Goal: Information Seeking & Learning: Compare options

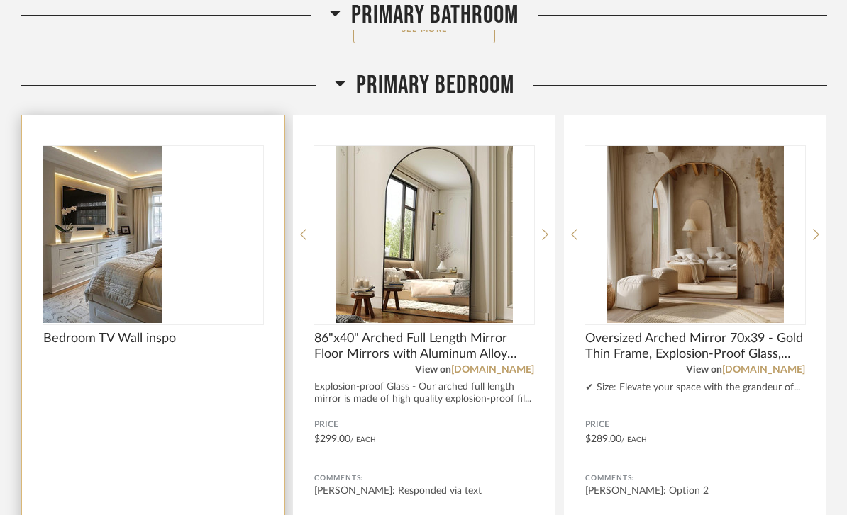
scroll to position [1264, 0]
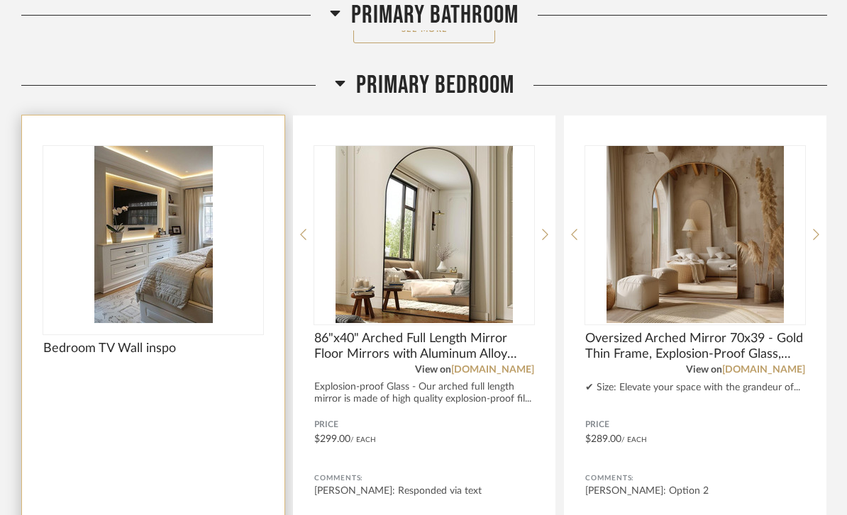
click at [0, 0] on img at bounding box center [0, 0] width 0 height 0
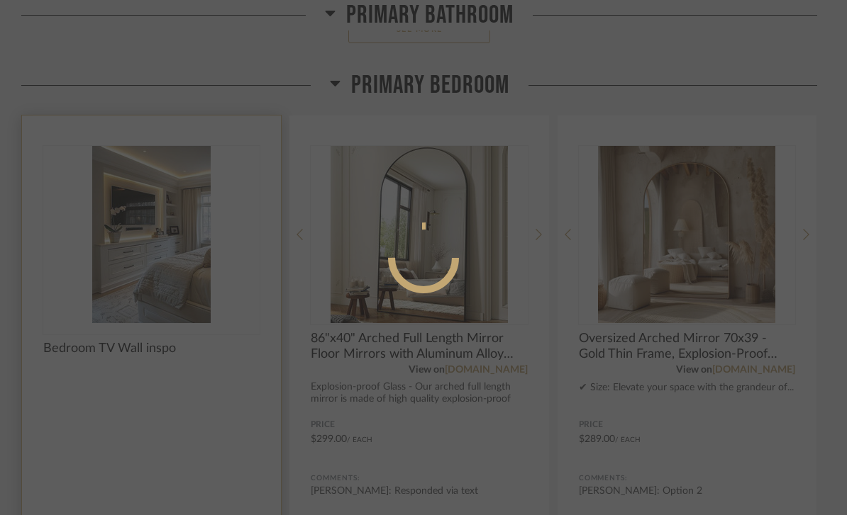
scroll to position [0, 0]
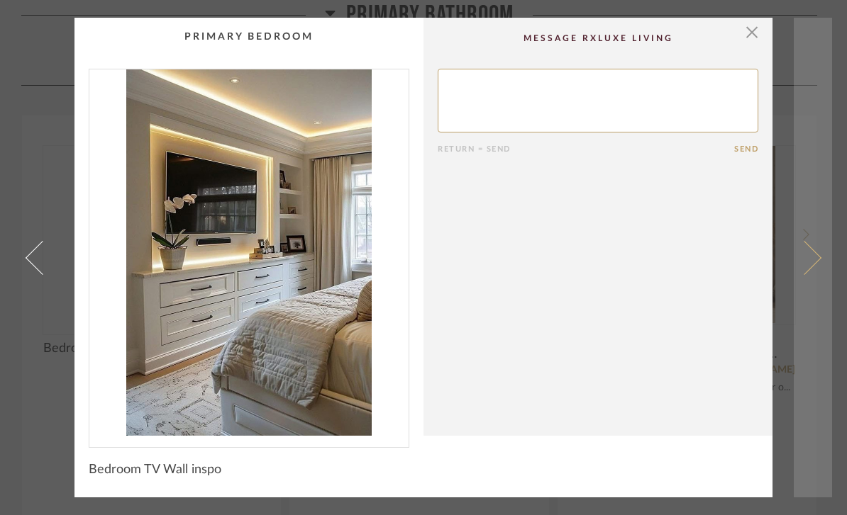
click at [810, 259] on span at bounding box center [804, 257] width 34 height 34
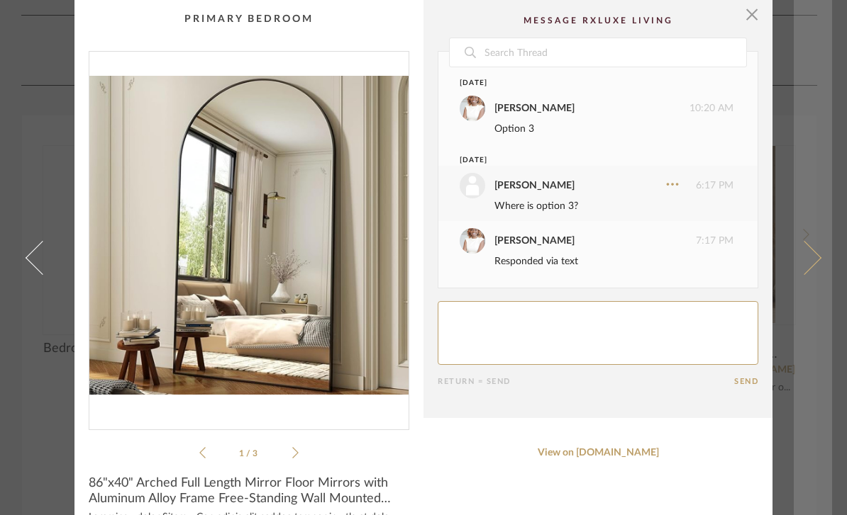
click at [813, 274] on span at bounding box center [804, 257] width 34 height 34
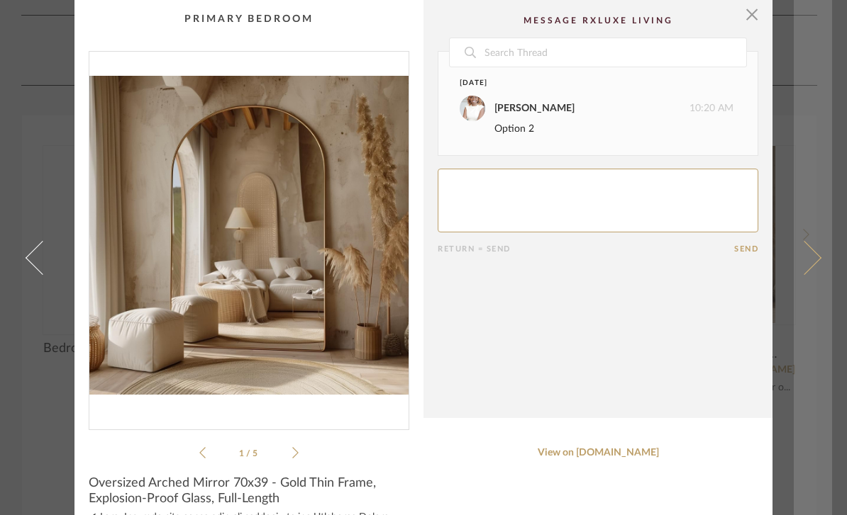
click at [811, 274] on span at bounding box center [804, 257] width 34 height 34
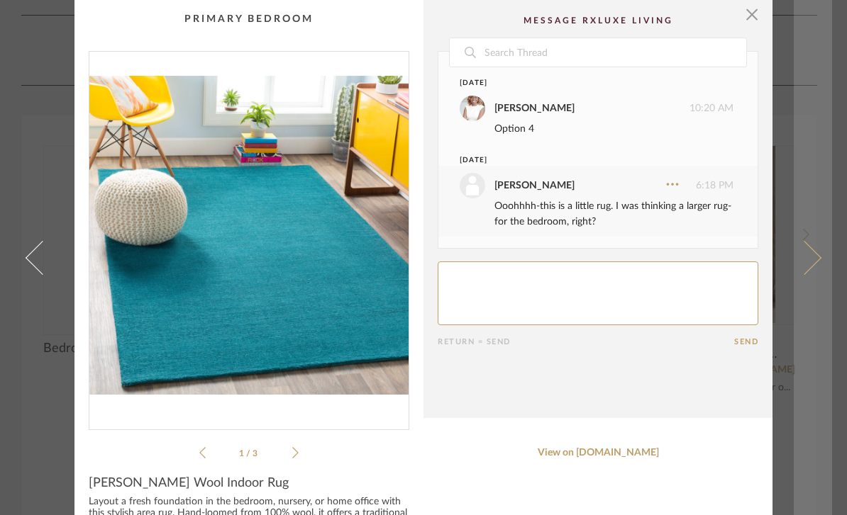
click at [809, 274] on span at bounding box center [804, 257] width 34 height 34
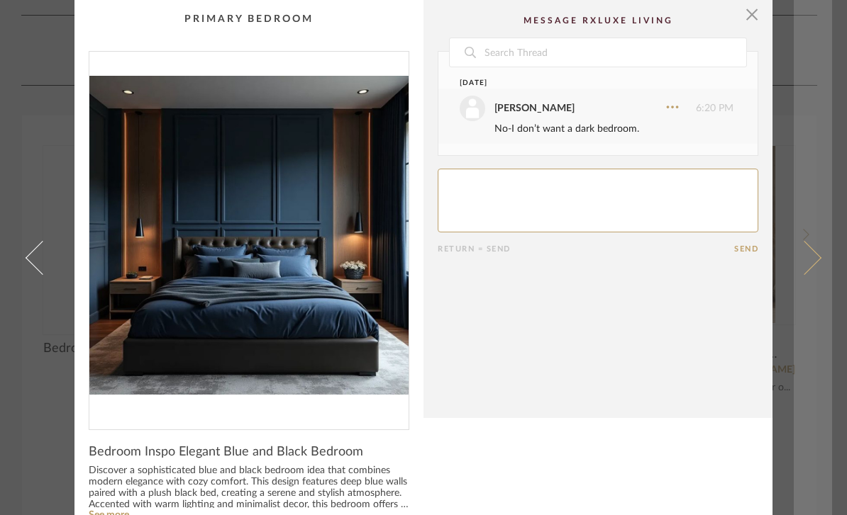
click at [810, 274] on span at bounding box center [804, 257] width 34 height 34
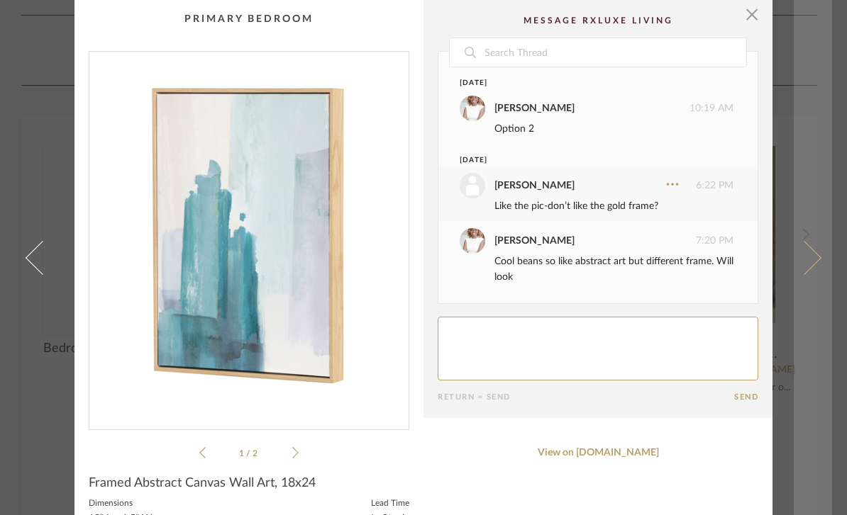
click at [805, 274] on span at bounding box center [804, 257] width 34 height 34
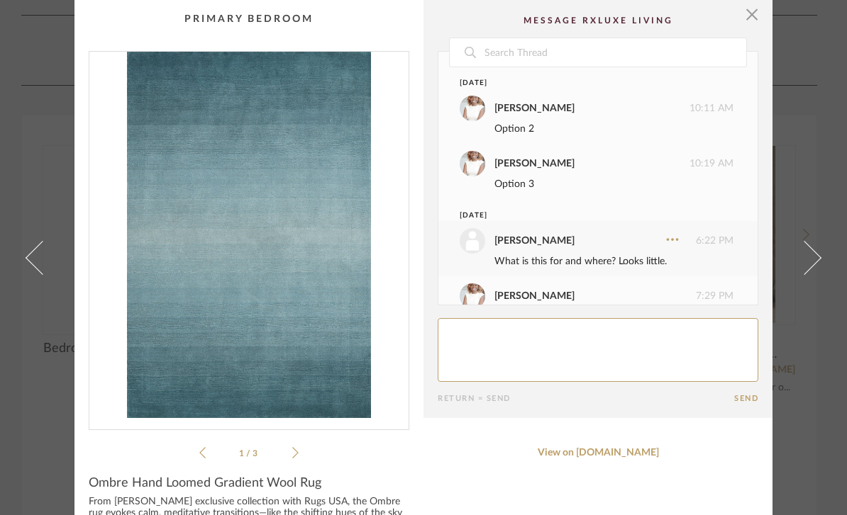
scroll to position [85, 0]
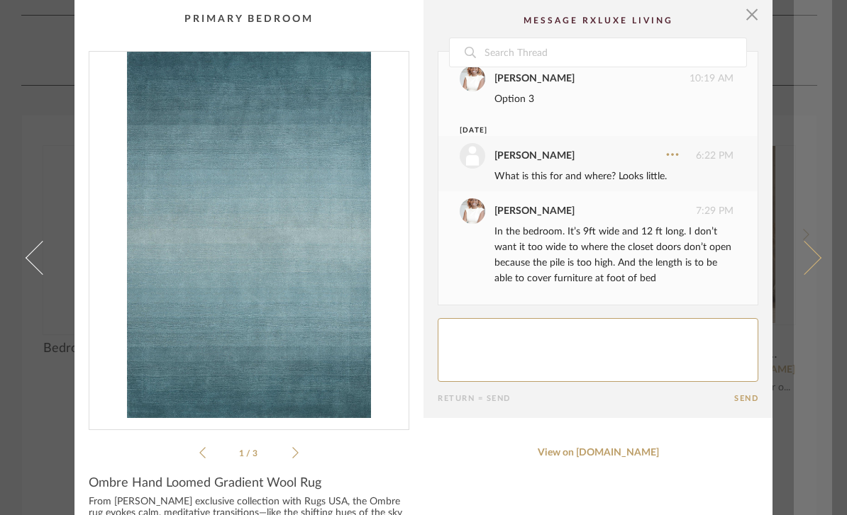
click at [809, 274] on span at bounding box center [804, 257] width 34 height 34
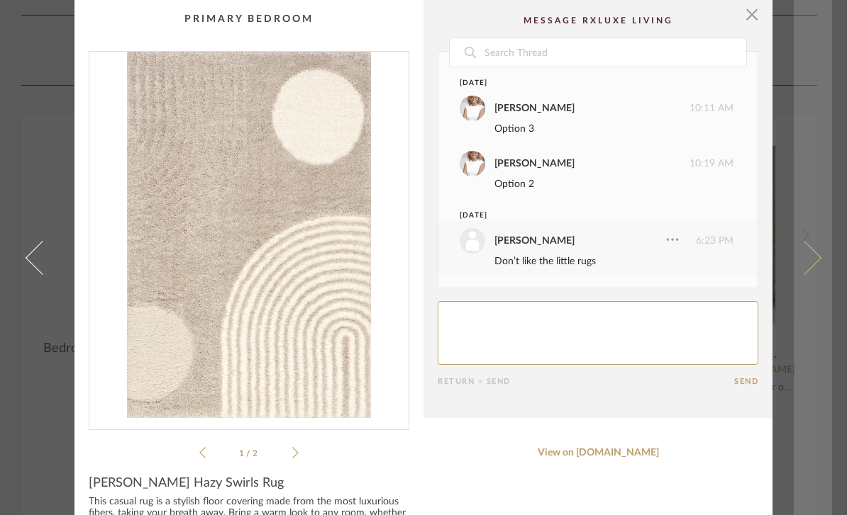
click at [813, 274] on span at bounding box center [804, 257] width 34 height 34
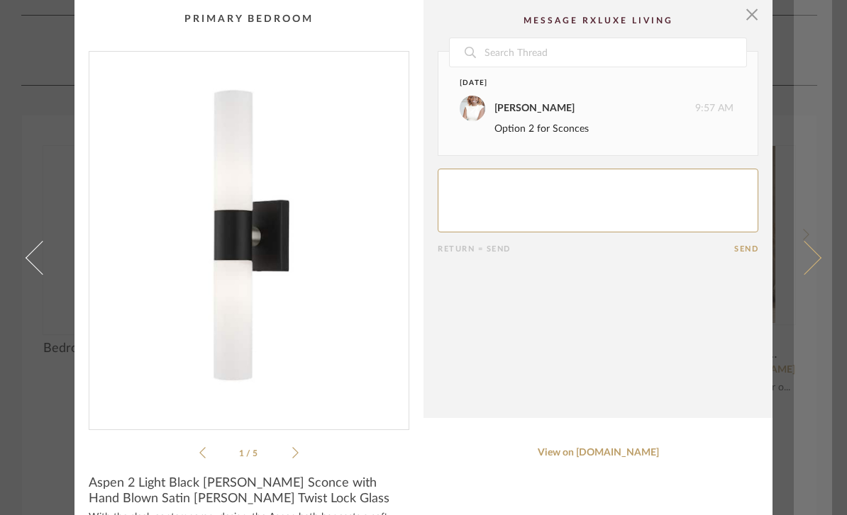
click at [807, 274] on span at bounding box center [804, 257] width 34 height 34
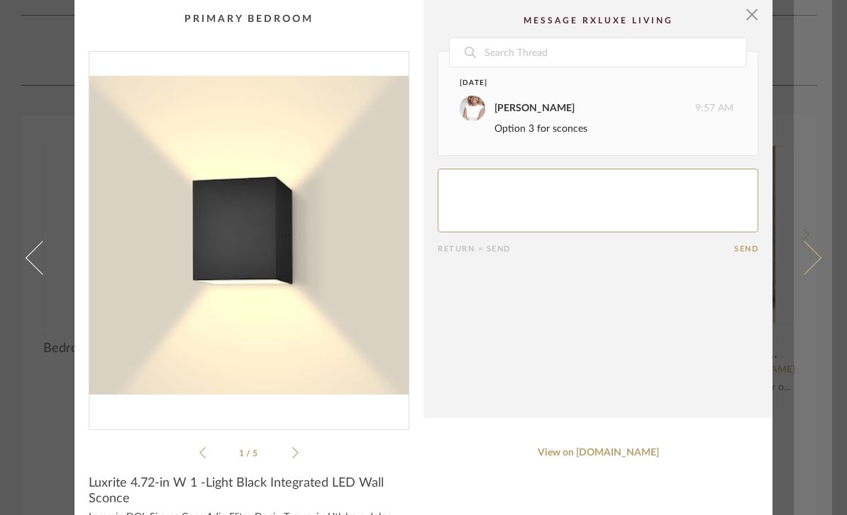
click at [807, 274] on span at bounding box center [804, 257] width 34 height 34
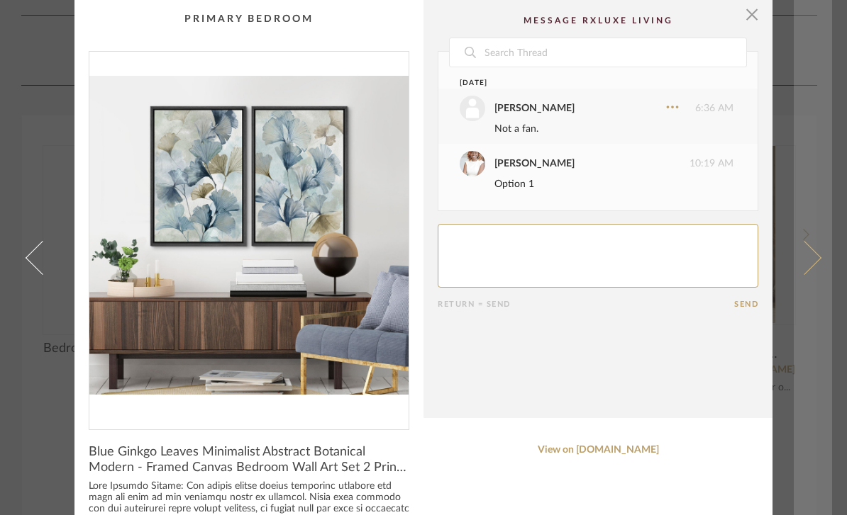
click at [810, 274] on span at bounding box center [804, 257] width 34 height 34
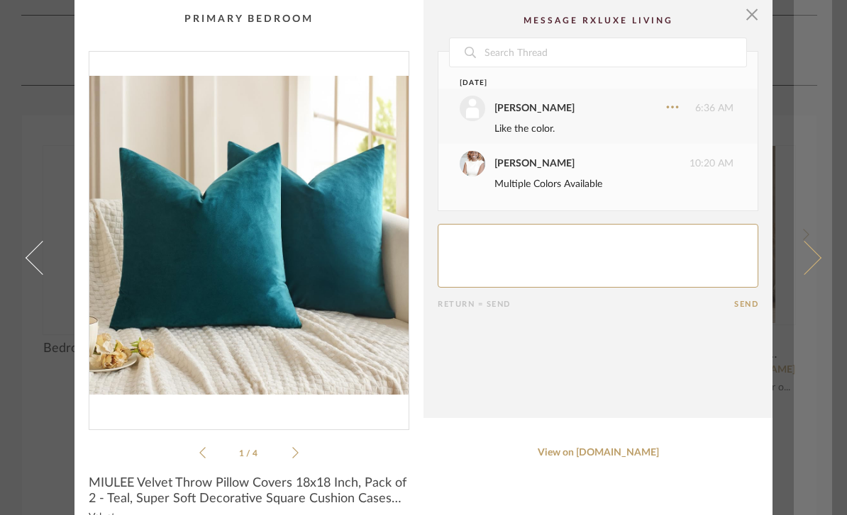
click at [807, 274] on span at bounding box center [804, 257] width 34 height 34
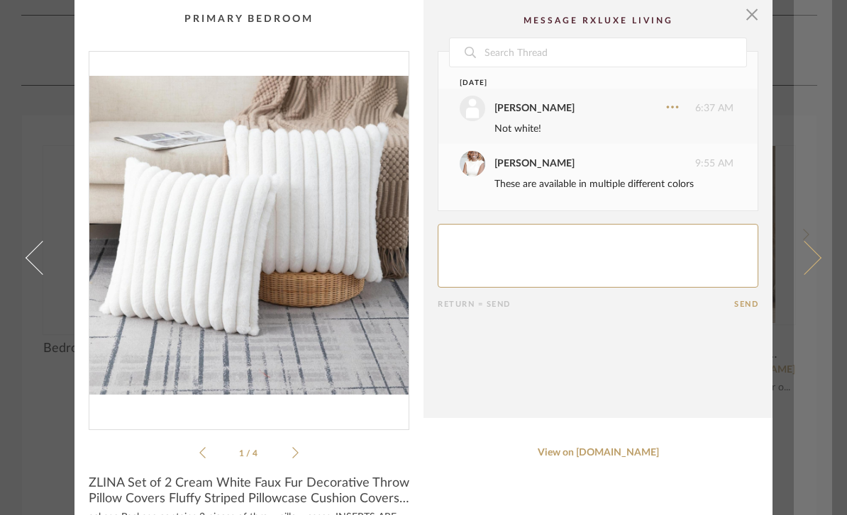
click at [812, 274] on span at bounding box center [804, 257] width 34 height 34
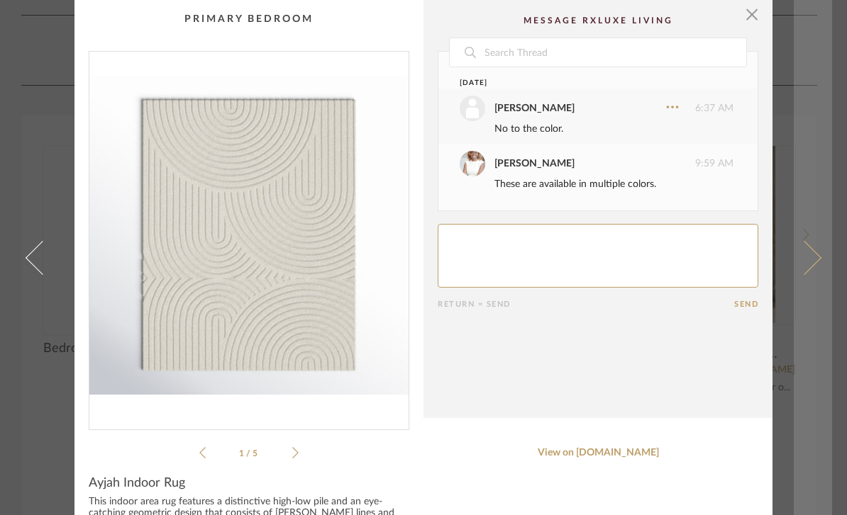
click at [815, 291] on link at bounding box center [812, 257] width 38 height 515
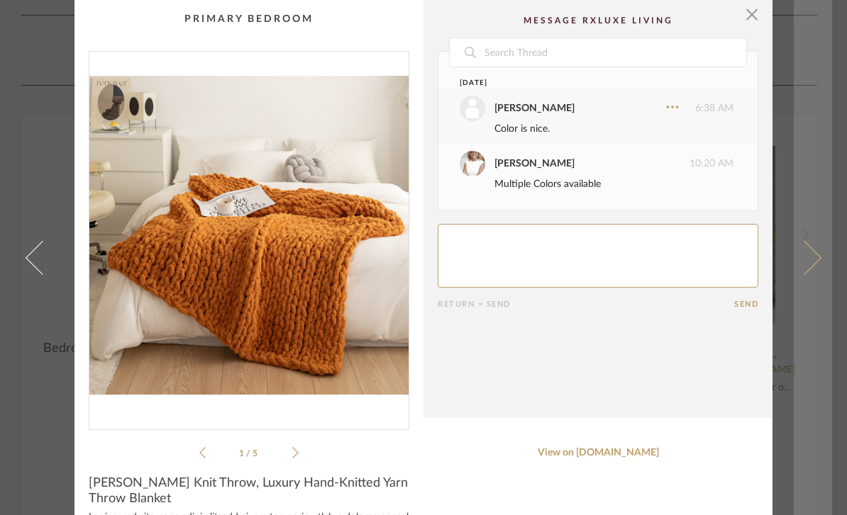
click at [813, 274] on span at bounding box center [804, 257] width 34 height 34
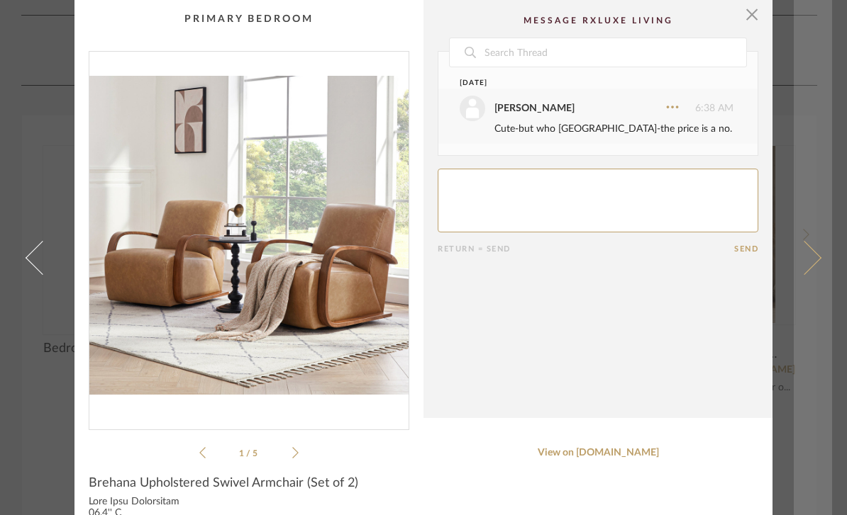
click at [819, 274] on span at bounding box center [804, 257] width 34 height 34
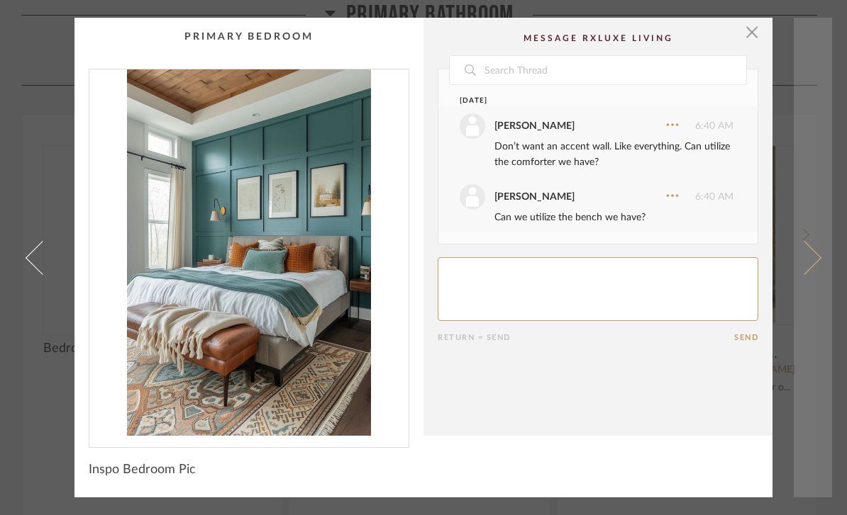
click at [812, 272] on link at bounding box center [812, 258] width 38 height 480
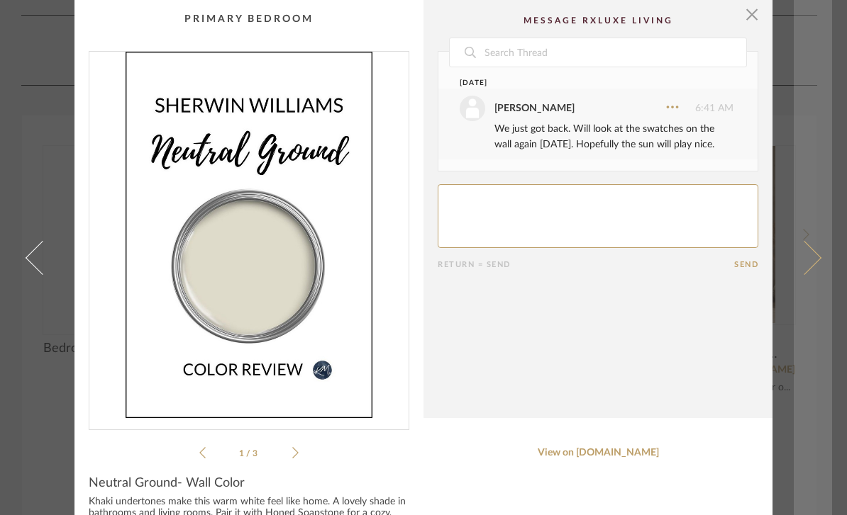
click at [817, 274] on span at bounding box center [804, 257] width 34 height 34
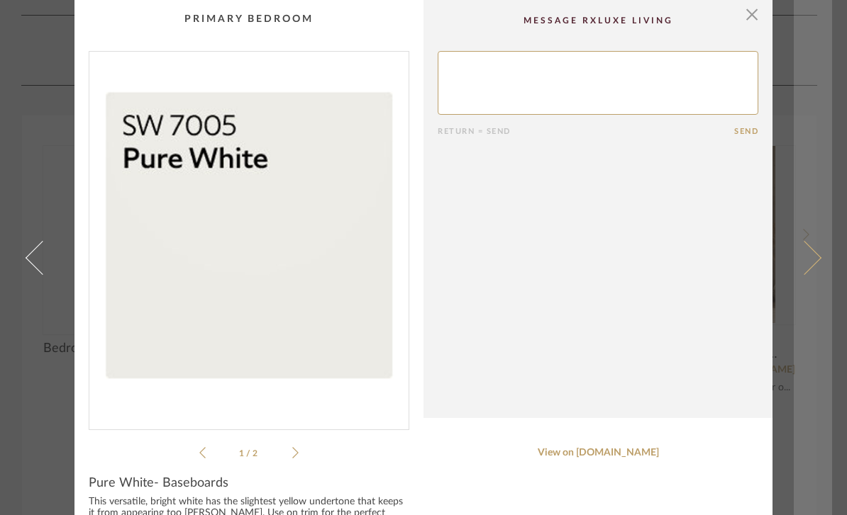
click at [815, 274] on span at bounding box center [804, 257] width 34 height 34
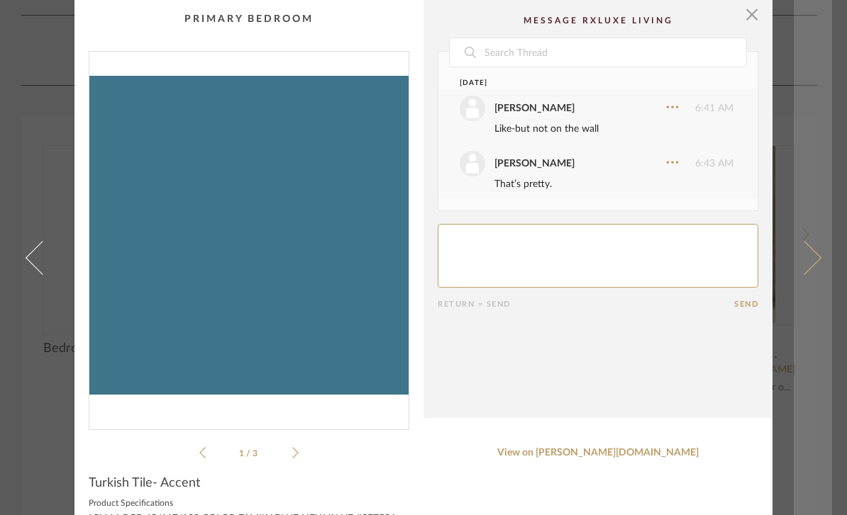
click at [803, 272] on span at bounding box center [804, 257] width 34 height 34
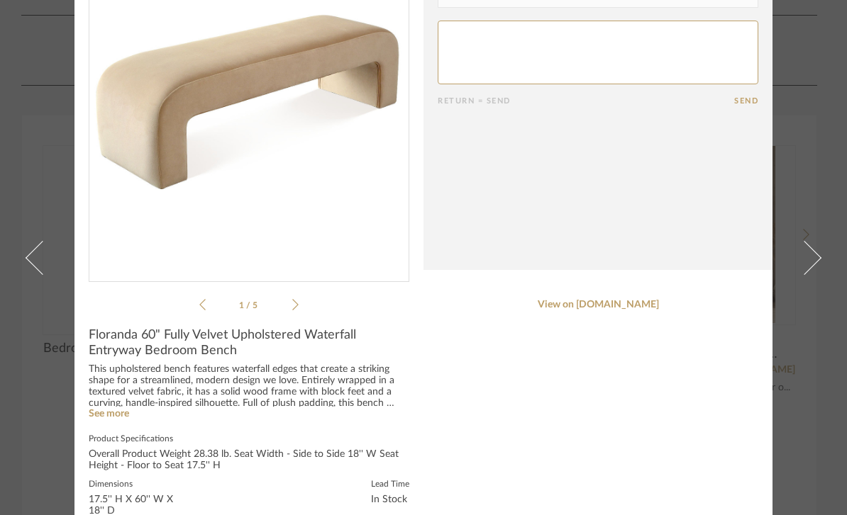
scroll to position [151, 0]
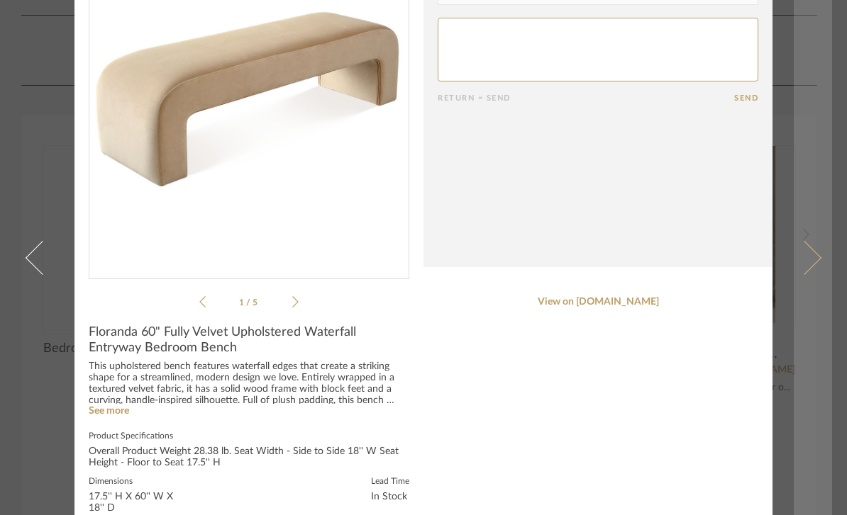
click at [810, 274] on span at bounding box center [804, 257] width 34 height 34
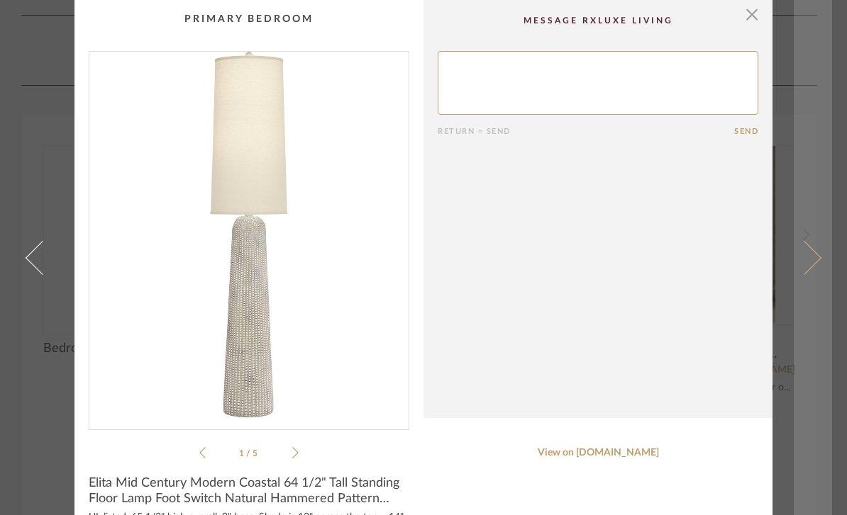
click at [817, 274] on span at bounding box center [804, 257] width 34 height 34
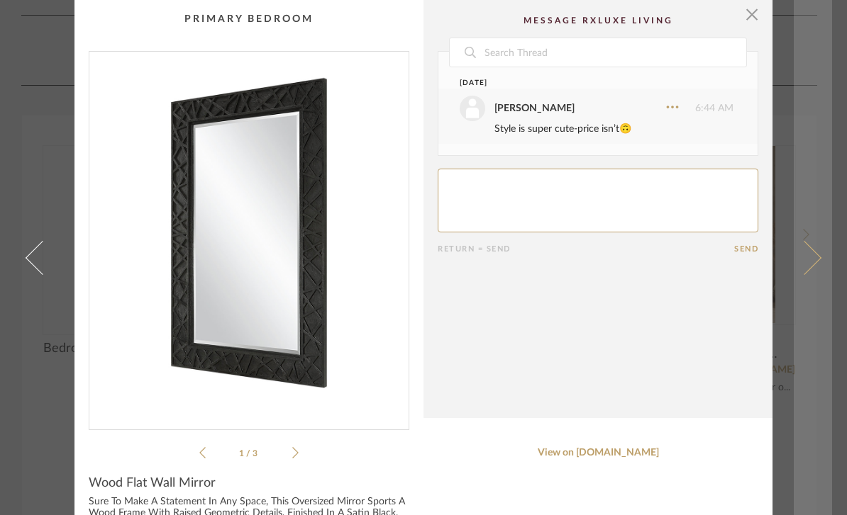
click at [813, 274] on span at bounding box center [804, 257] width 34 height 34
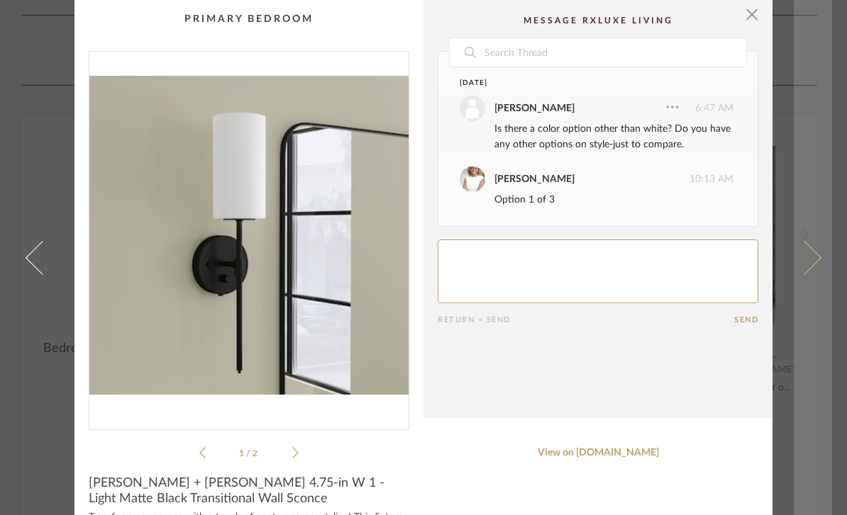
click at [807, 274] on span at bounding box center [804, 257] width 34 height 34
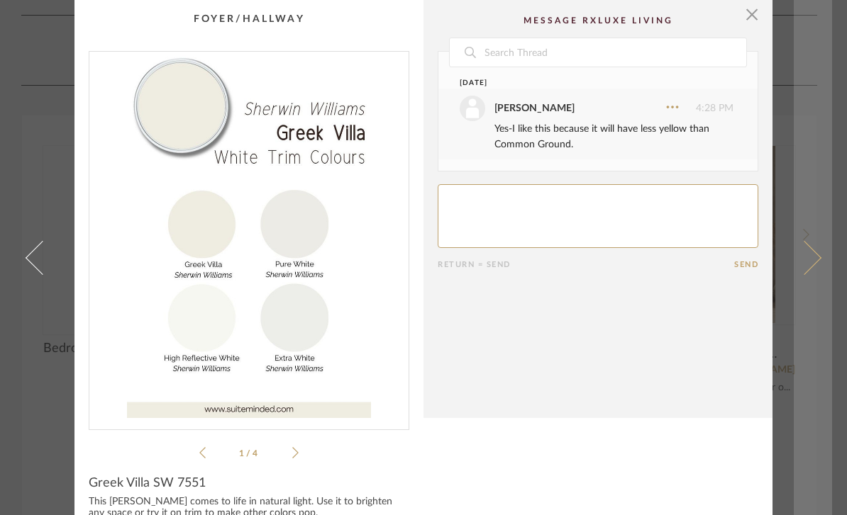
click at [810, 274] on span at bounding box center [804, 257] width 34 height 34
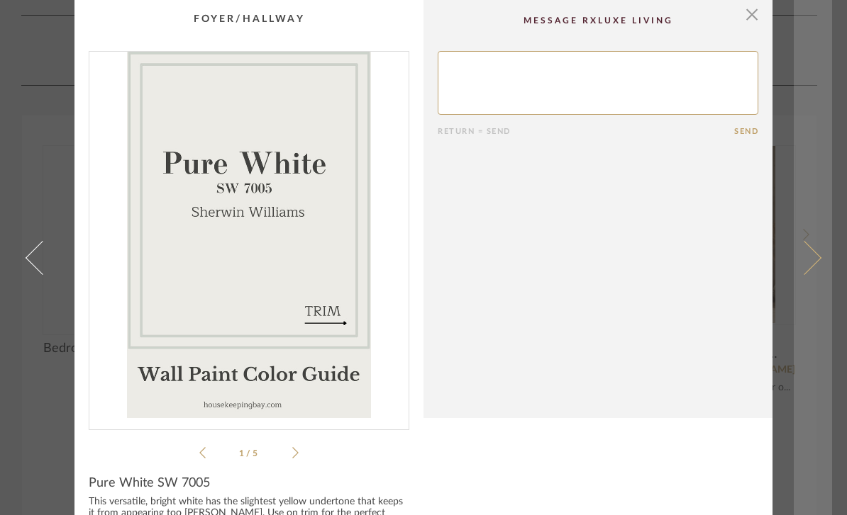
click at [815, 274] on span at bounding box center [804, 257] width 34 height 34
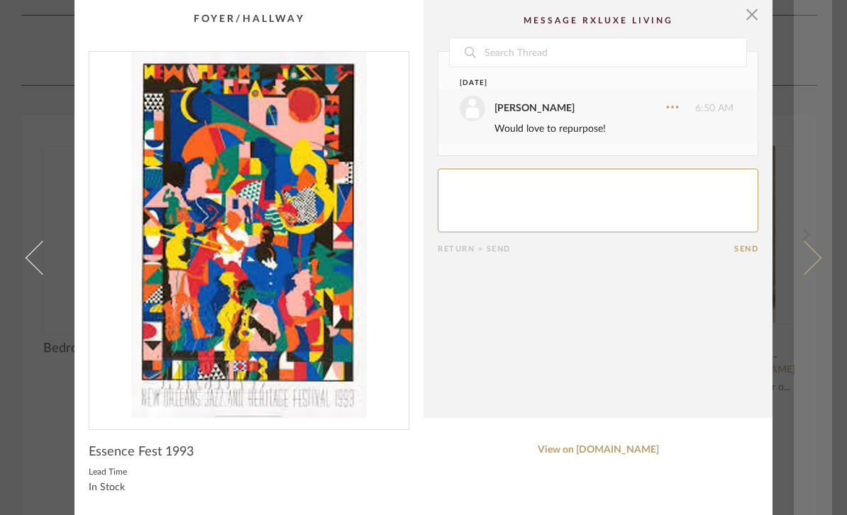
click at [805, 271] on span at bounding box center [804, 257] width 34 height 34
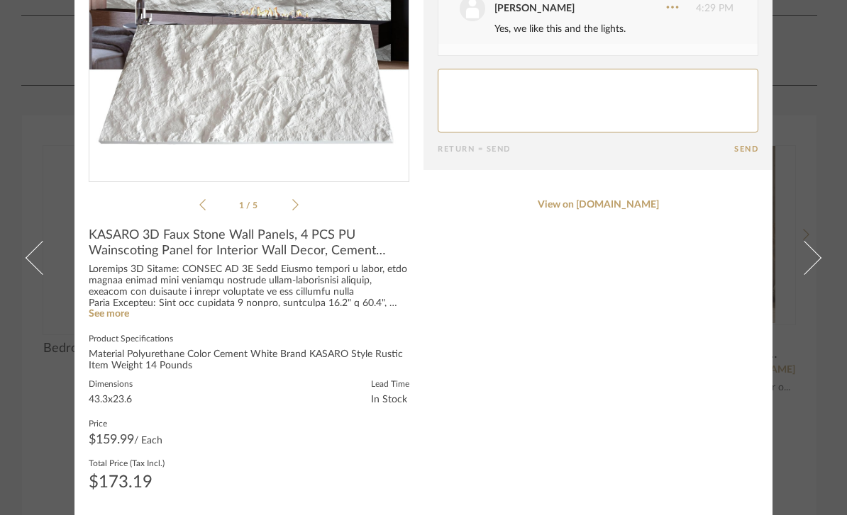
scroll to position [247, 0]
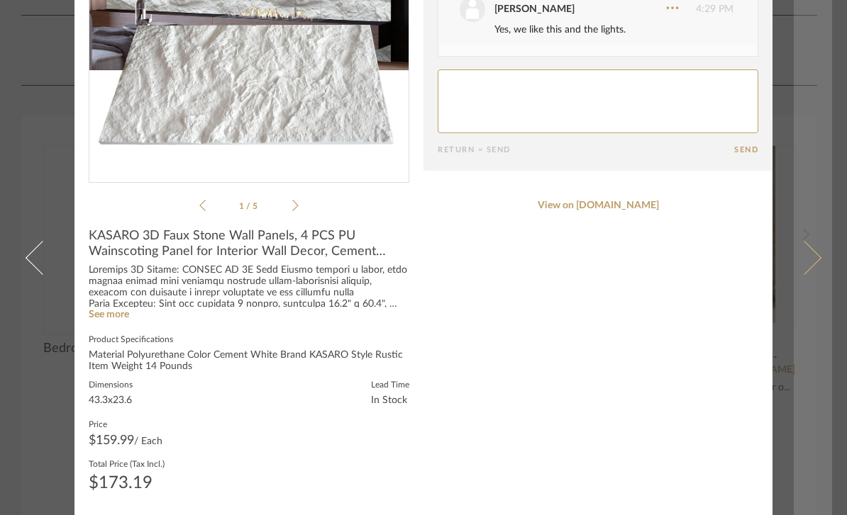
click at [807, 241] on span at bounding box center [804, 257] width 34 height 34
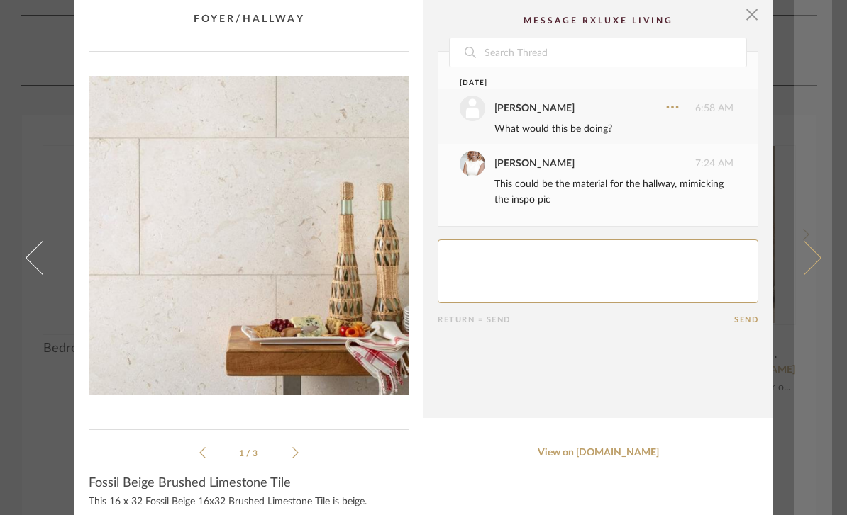
click at [817, 286] on link at bounding box center [812, 257] width 38 height 515
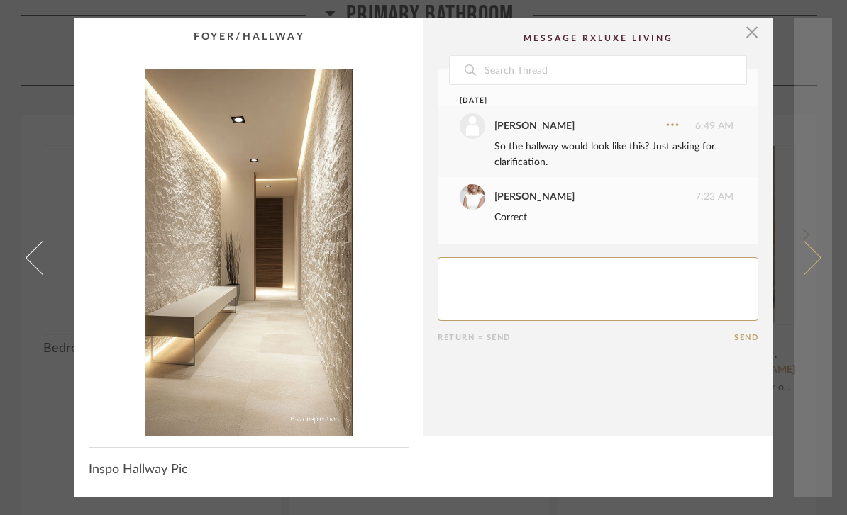
click at [812, 269] on link at bounding box center [812, 258] width 38 height 480
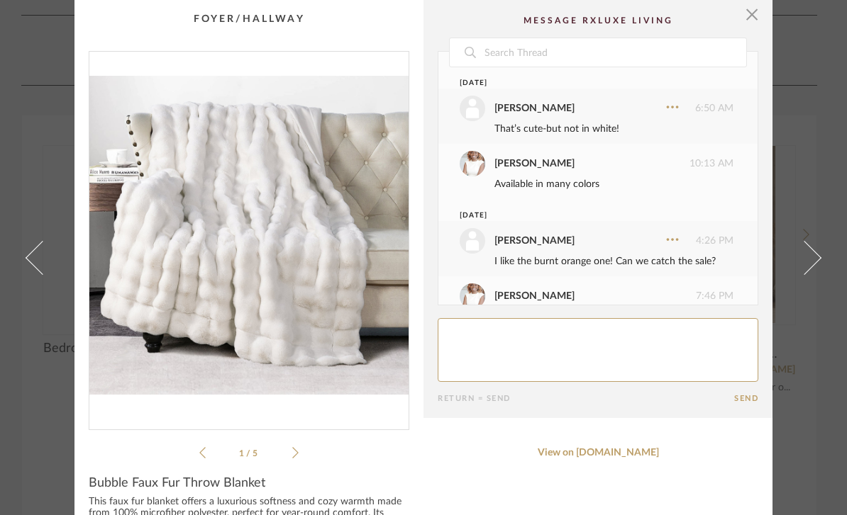
scroll to position [38, 0]
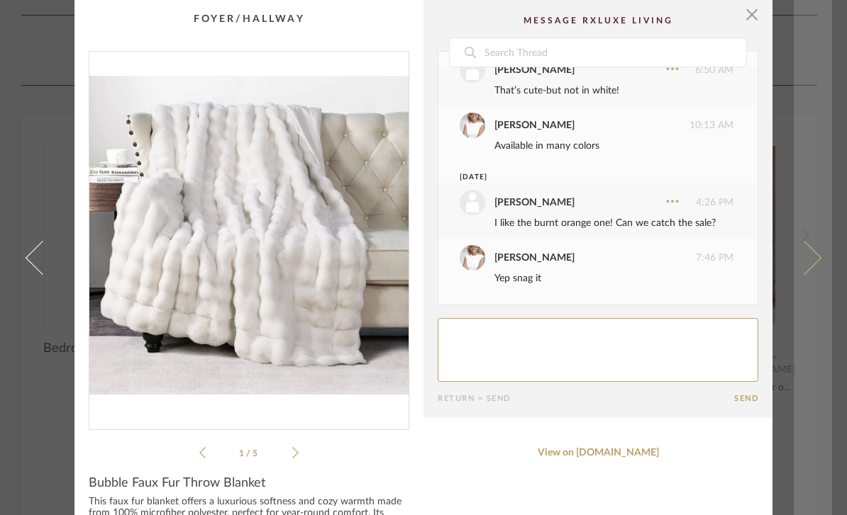
click at [813, 274] on span at bounding box center [804, 257] width 34 height 34
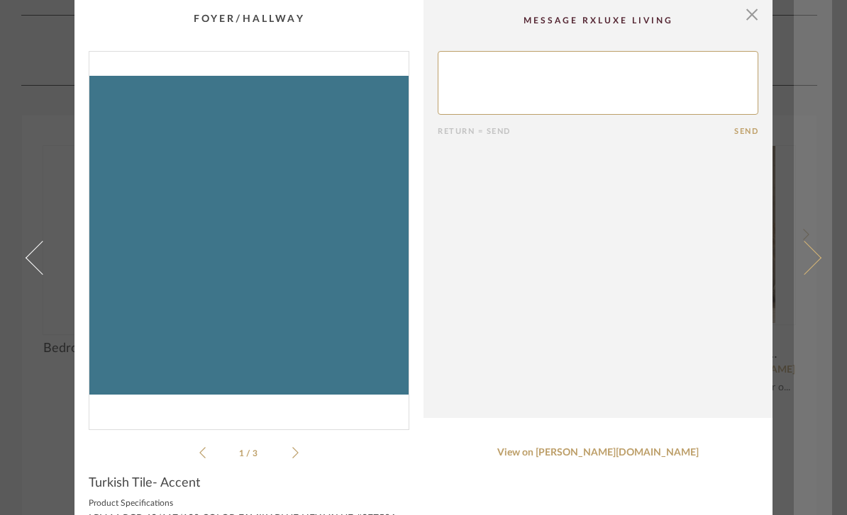
click at [822, 286] on link at bounding box center [812, 257] width 38 height 515
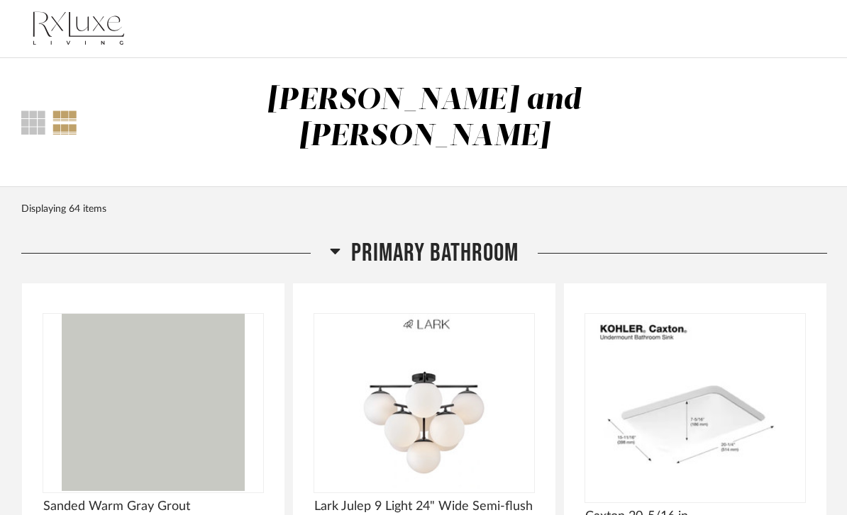
scroll to position [1264, 0]
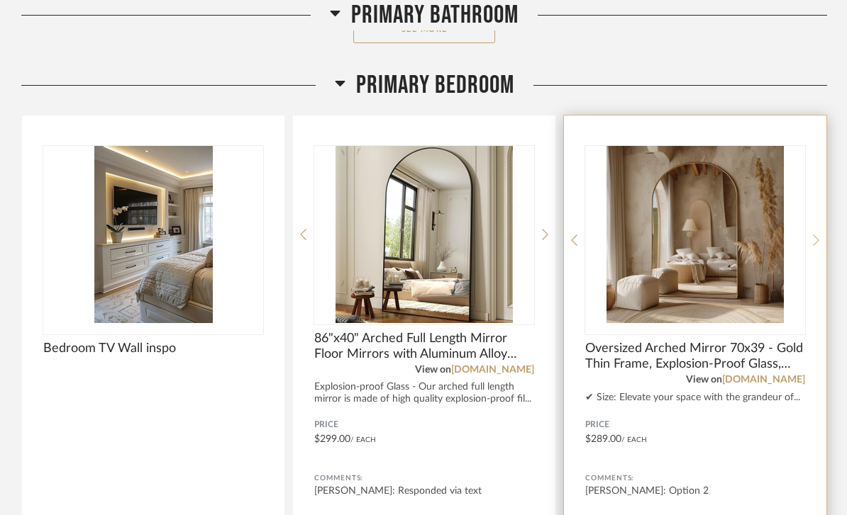
click at [817, 206] on div at bounding box center [816, 240] width 6 height 189
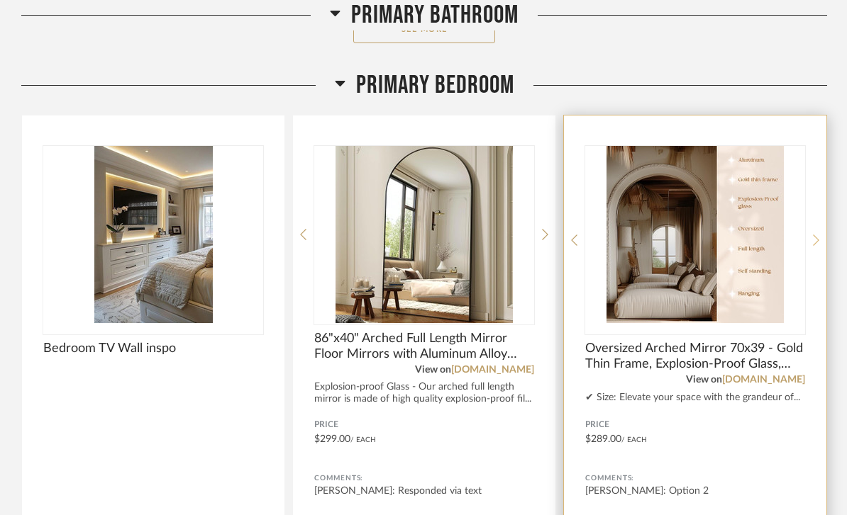
click at [817, 213] on div at bounding box center [816, 240] width 6 height 189
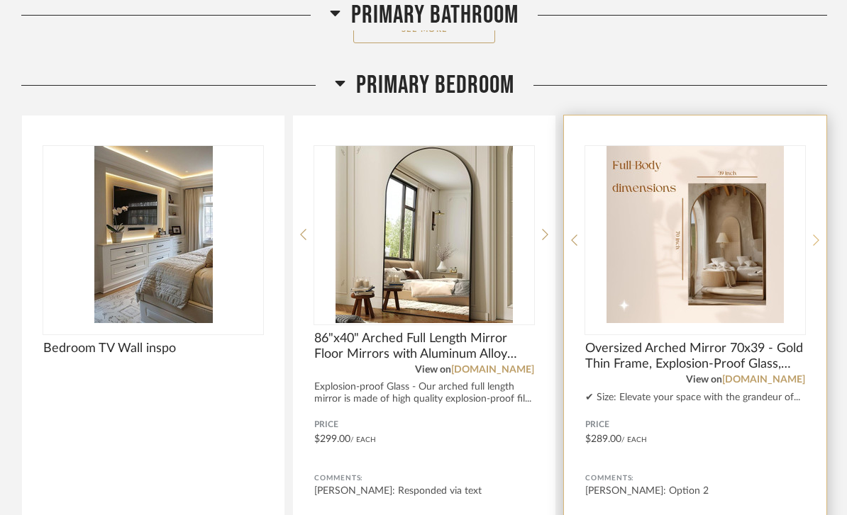
click at [813, 234] on icon at bounding box center [816, 240] width 6 height 13
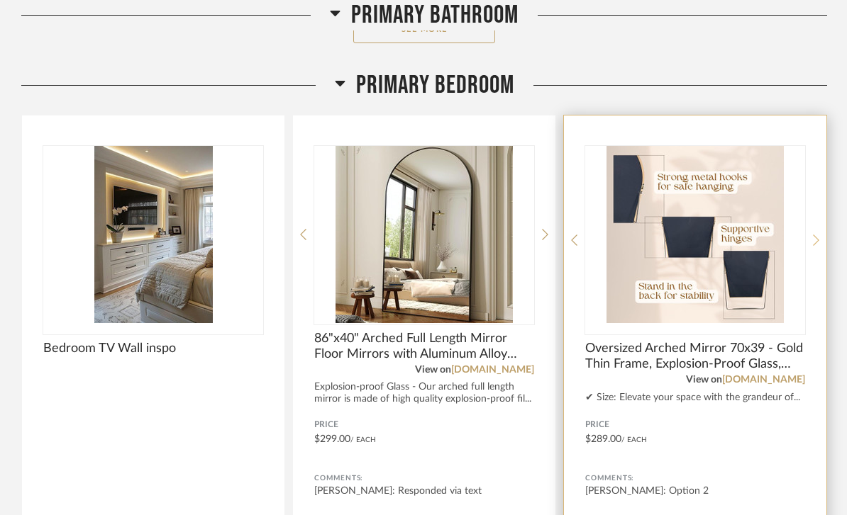
click at [817, 262] on div at bounding box center [816, 240] width 6 height 189
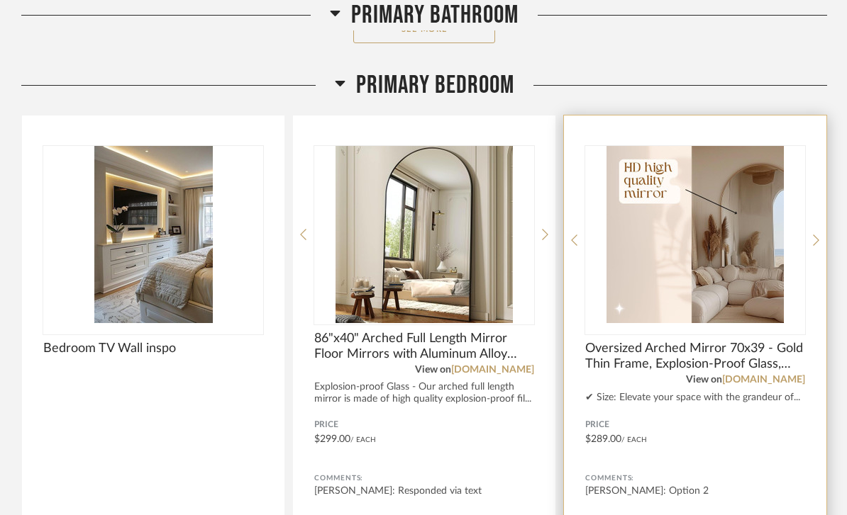
click at [801, 278] on img "4" at bounding box center [695, 234] width 220 height 177
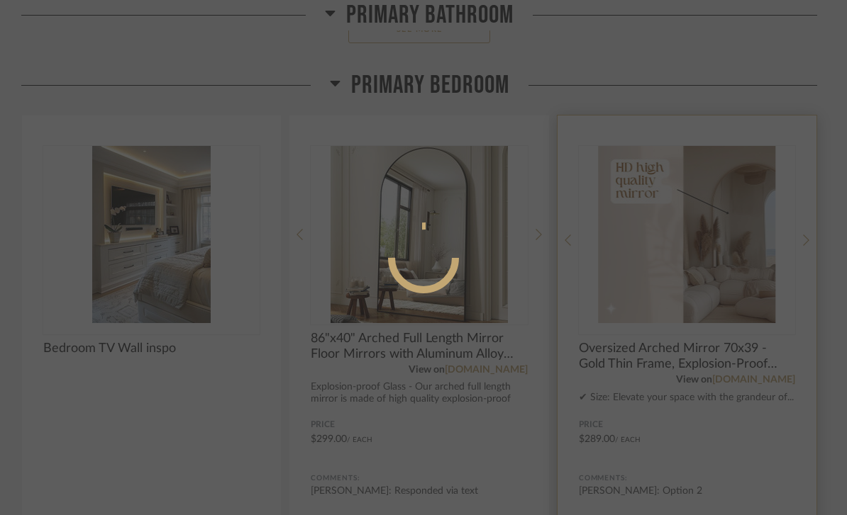
scroll to position [0, 0]
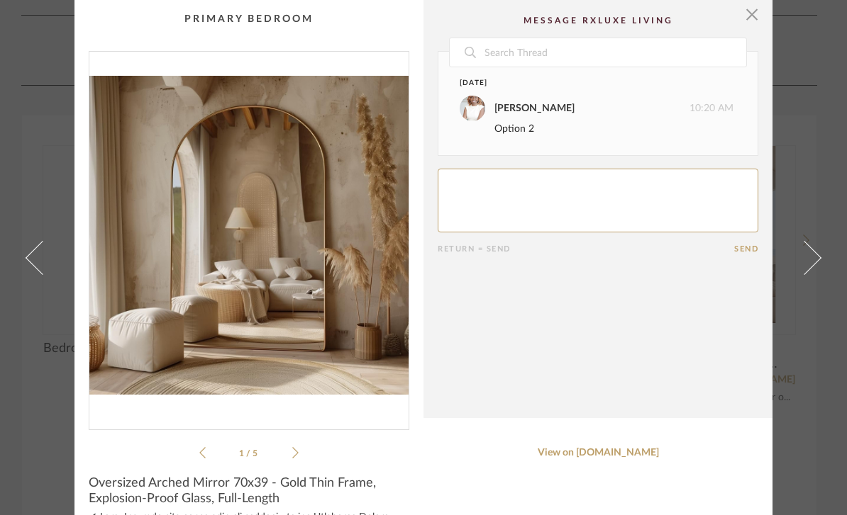
click at [730, 325] on cpp-summary-comments "Date [DATE] [PERSON_NAME] 10:20 AM Option 2 Return = Send Send" at bounding box center [597, 209] width 349 height 418
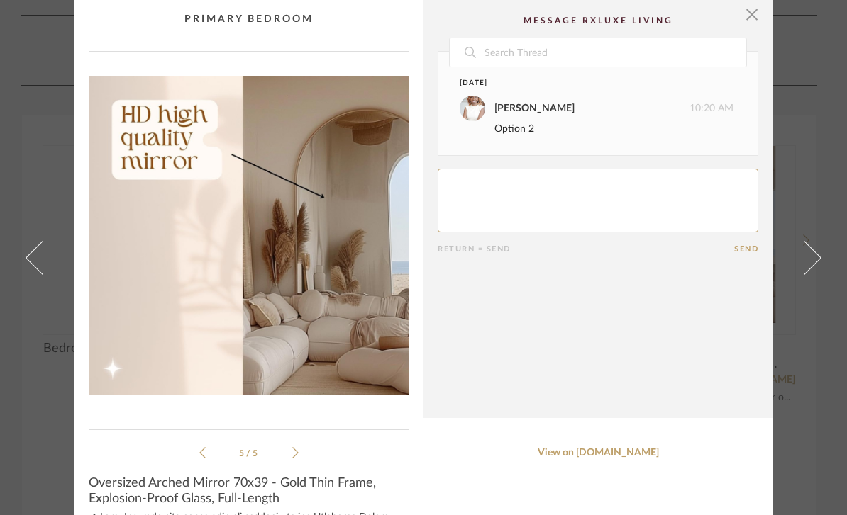
click at [100, 52] on img "4" at bounding box center [248, 235] width 319 height 367
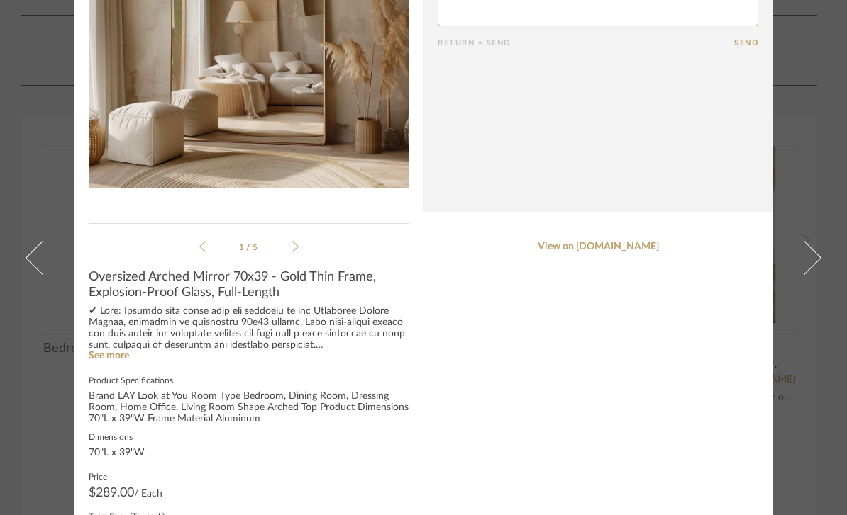
scroll to position [201, 0]
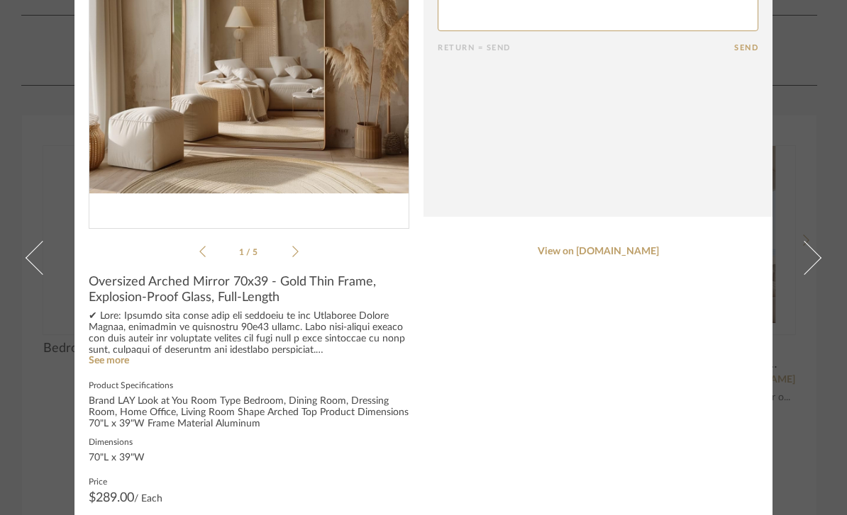
click at [205, 255] on icon at bounding box center [202, 251] width 6 height 13
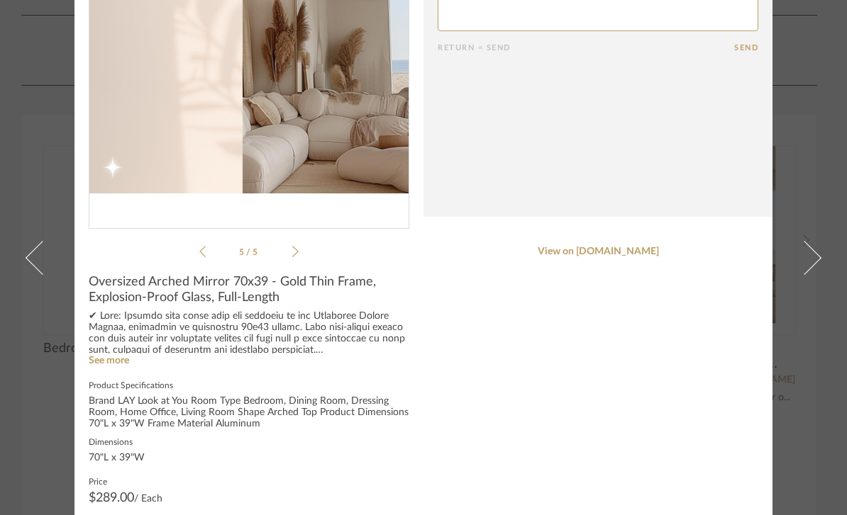
click at [203, 254] on icon at bounding box center [202, 251] width 6 height 13
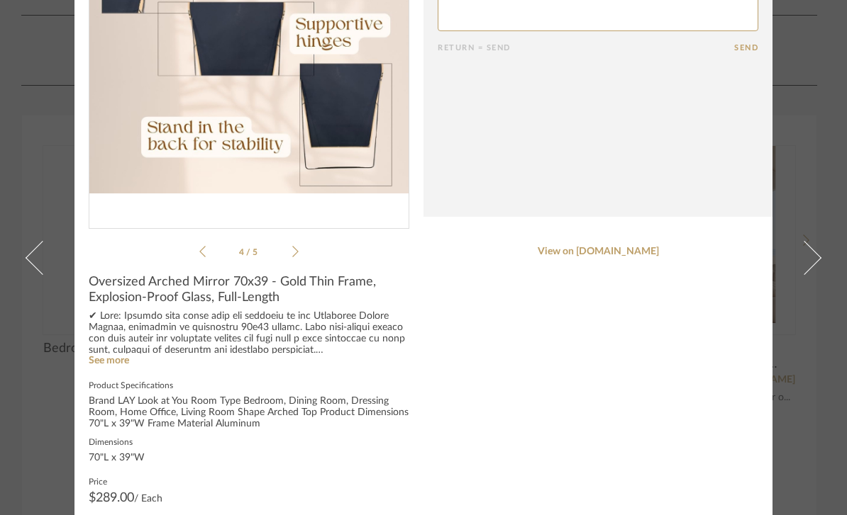
click at [199, 262] on cpp-summary-info "Oversized Arched Mirror 70x39 - Gold Thin Frame, Explosion-Proof Glass, Full-Le…" at bounding box center [248, 410] width 349 height 301
click at [191, 252] on div "4 / 5" at bounding box center [249, 55] width 320 height 411
click at [195, 258] on div "4 / 5" at bounding box center [249, 55] width 320 height 411
click at [200, 261] on cpp-summary-info "Oversized Arched Mirror 70x39 - Gold Thin Frame, Explosion-Proof Glass, Full-Le…" at bounding box center [248, 410] width 349 height 301
click at [195, 253] on div "4 / 5" at bounding box center [249, 55] width 320 height 411
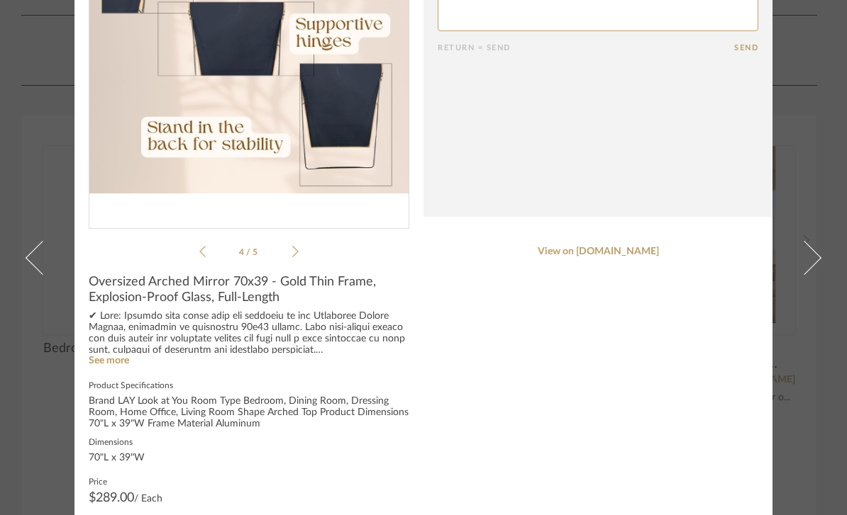
click at [190, 254] on div "4 / 5" at bounding box center [249, 55] width 320 height 411
click at [199, 256] on icon at bounding box center [202, 251] width 6 height 13
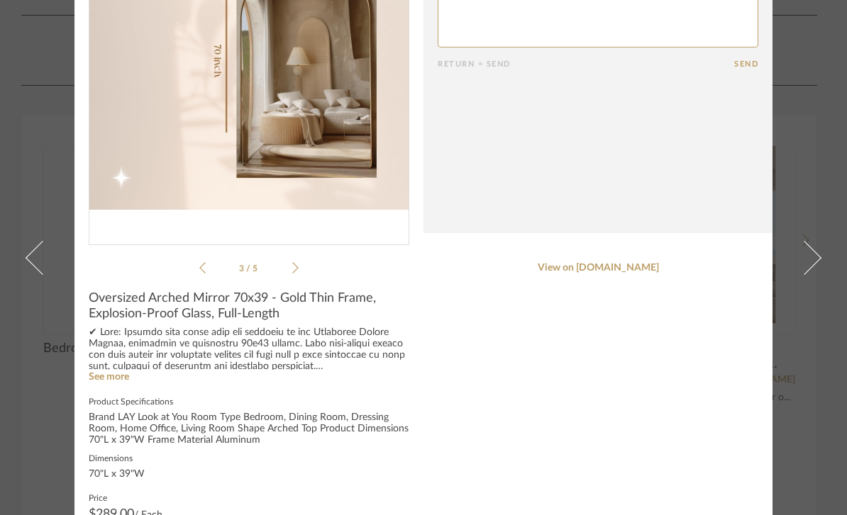
scroll to position [186, 0]
click at [293, 272] on icon at bounding box center [295, 267] width 6 height 13
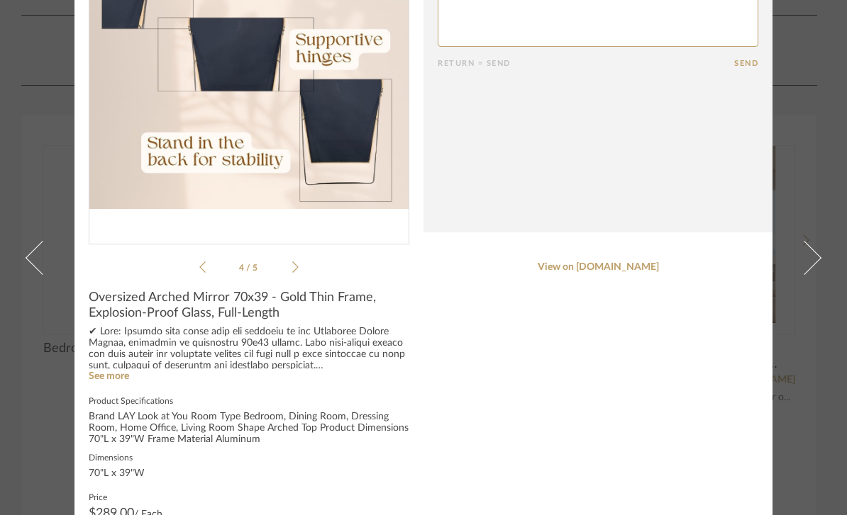
click at [286, 265] on li "4 / 5" at bounding box center [249, 267] width 86 height 17
click at [283, 273] on li "4 / 5" at bounding box center [249, 267] width 86 height 17
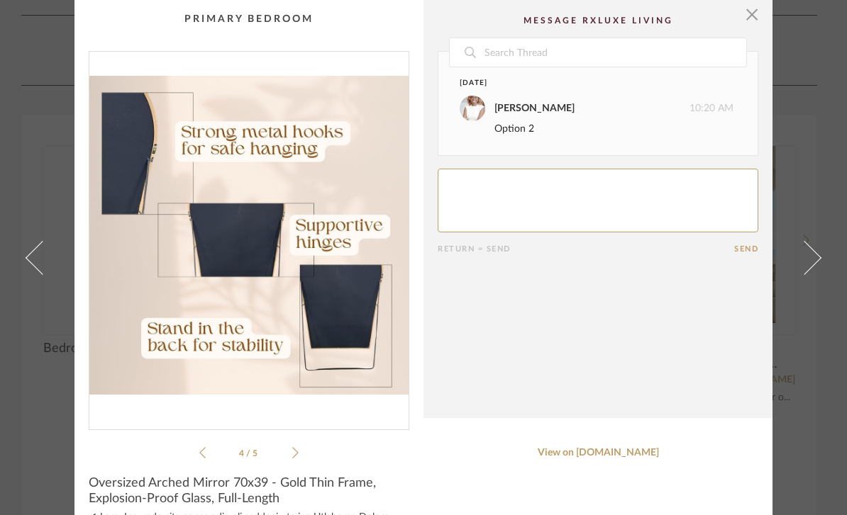
scroll to position [0, 0]
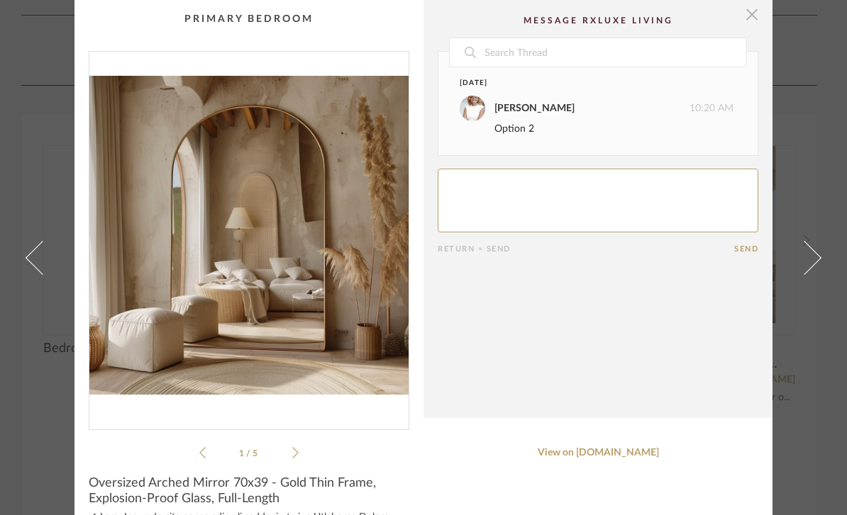
click at [746, 16] on span "button" at bounding box center [751, 14] width 28 height 28
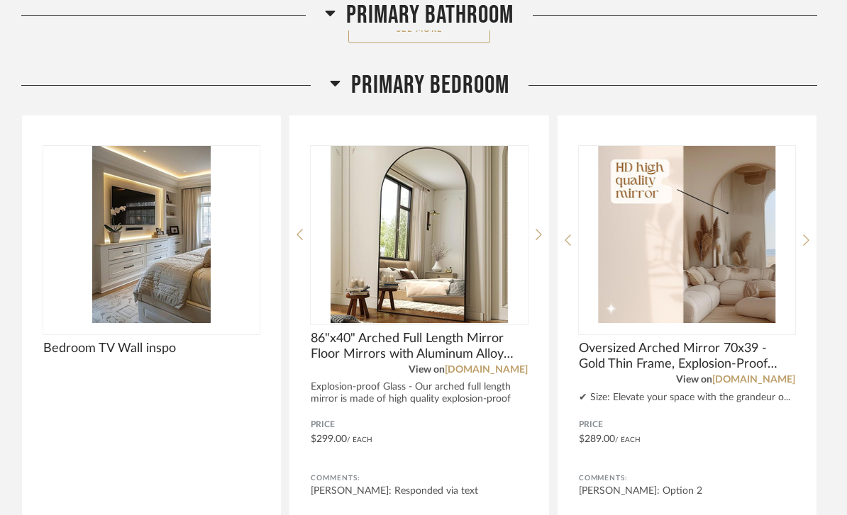
scroll to position [1264, 0]
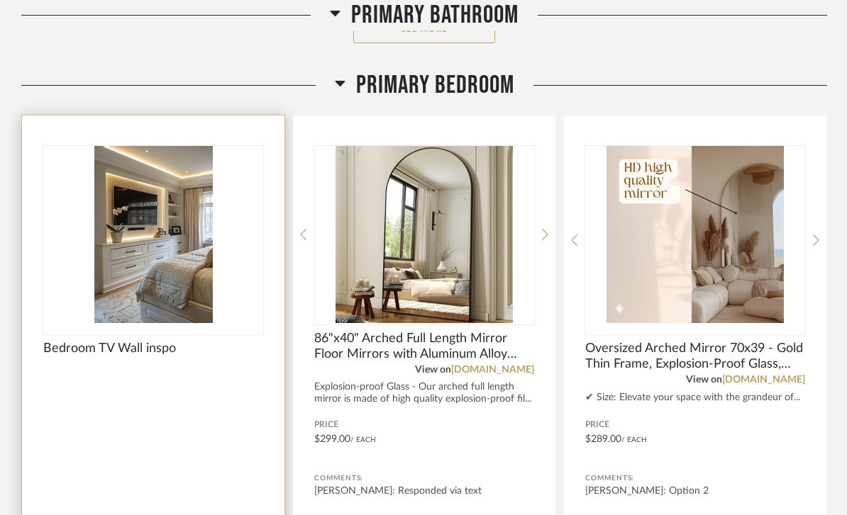
click at [133, 235] on img "0" at bounding box center [153, 234] width 220 height 177
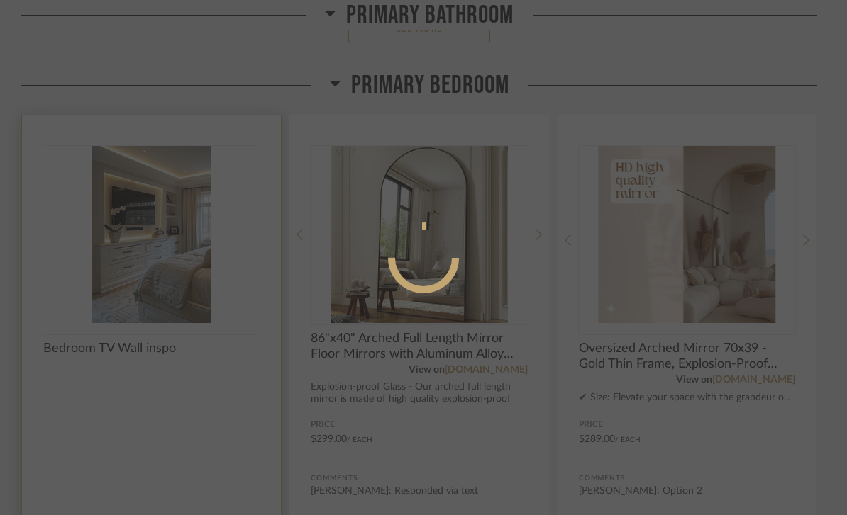
scroll to position [0, 0]
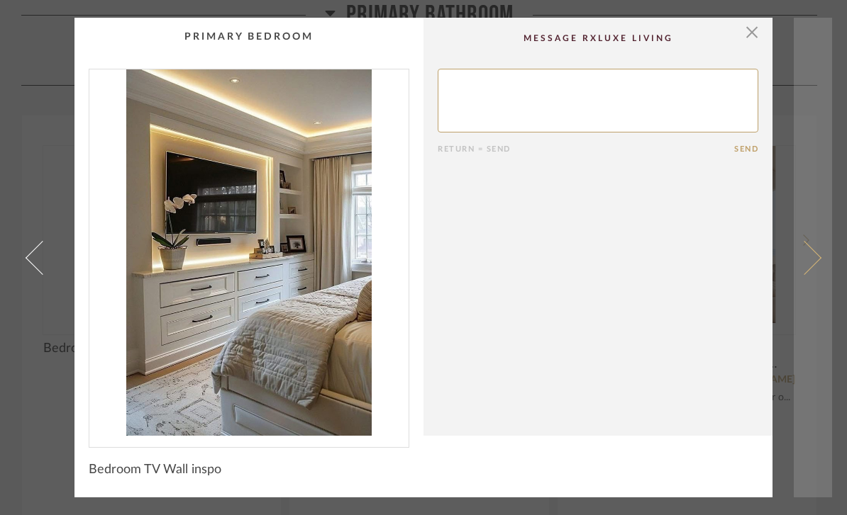
click at [803, 257] on span at bounding box center [804, 257] width 34 height 34
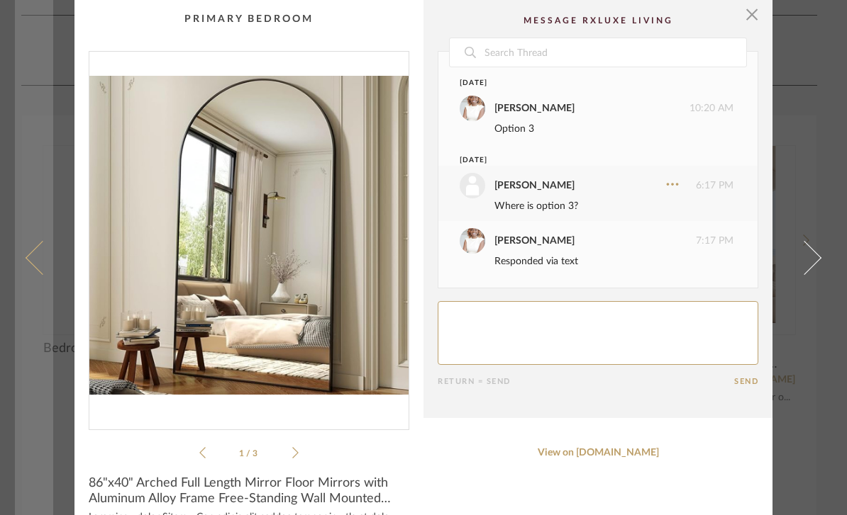
click at [45, 274] on span at bounding box center [43, 257] width 34 height 34
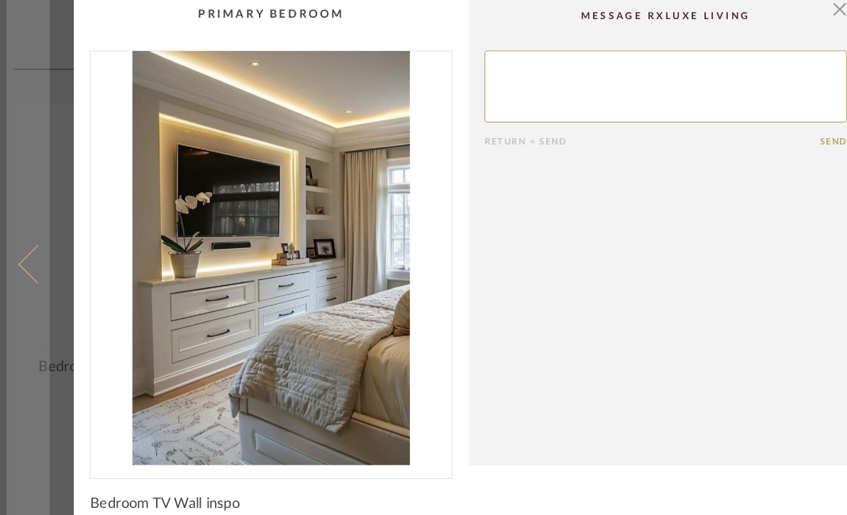
click at [43, 240] on span at bounding box center [43, 257] width 34 height 34
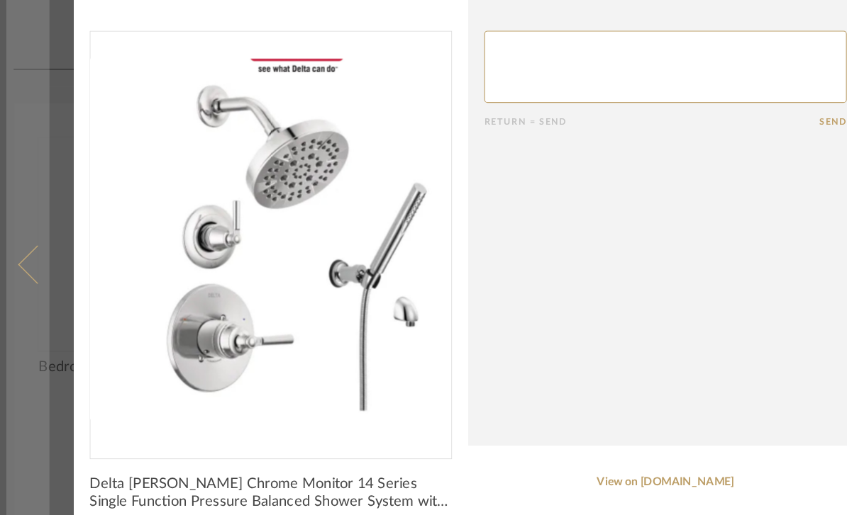
click at [41, 246] on link at bounding box center [34, 257] width 38 height 515
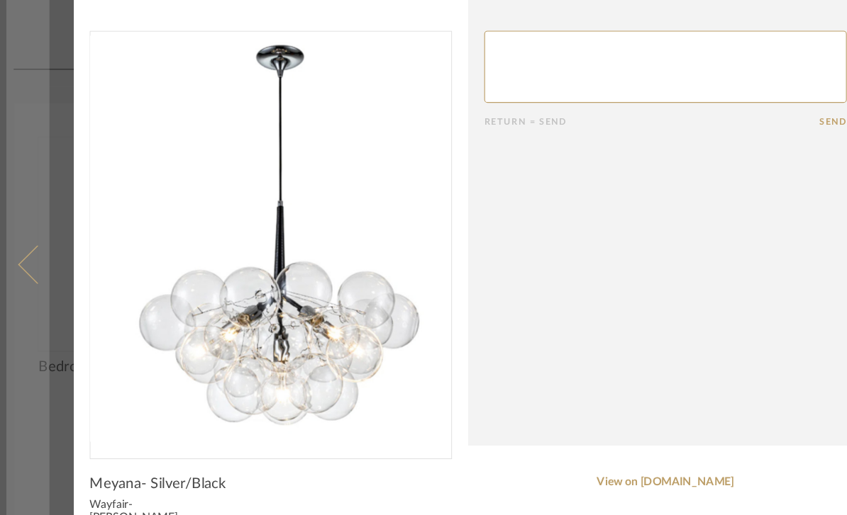
click at [38, 254] on span at bounding box center [43, 257] width 34 height 34
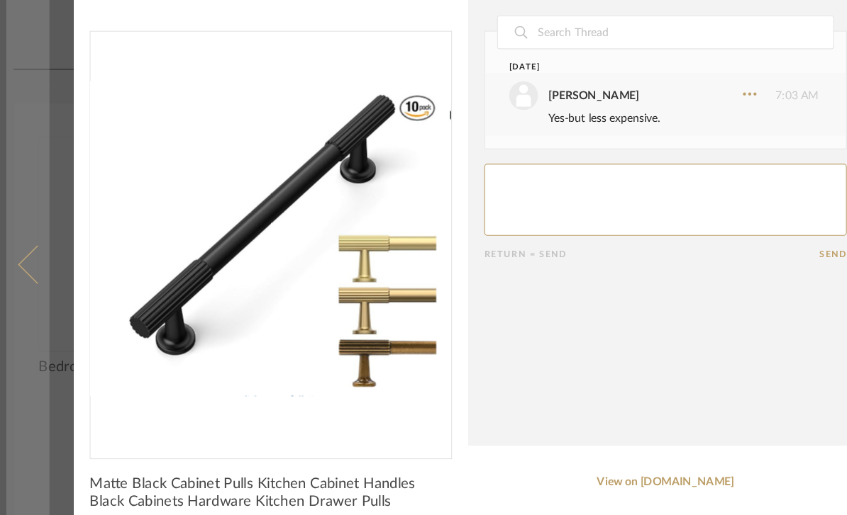
click at [36, 250] on span at bounding box center [43, 257] width 34 height 34
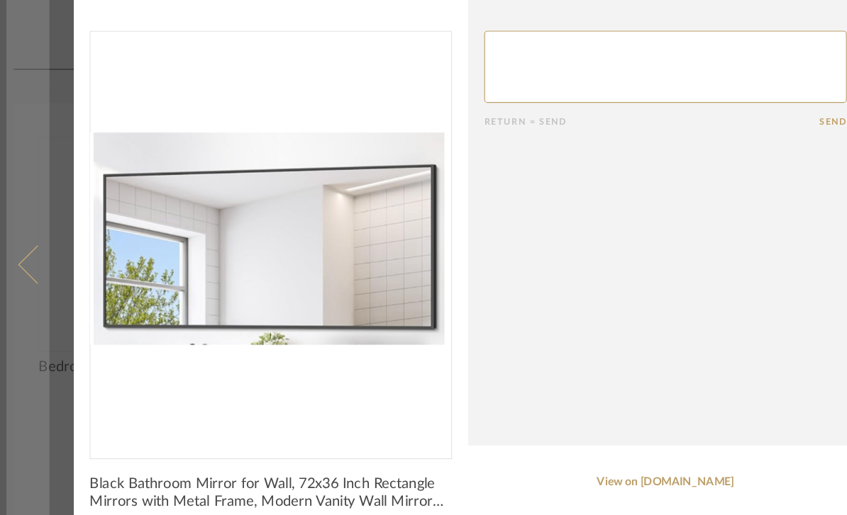
click at [36, 259] on span at bounding box center [43, 257] width 34 height 34
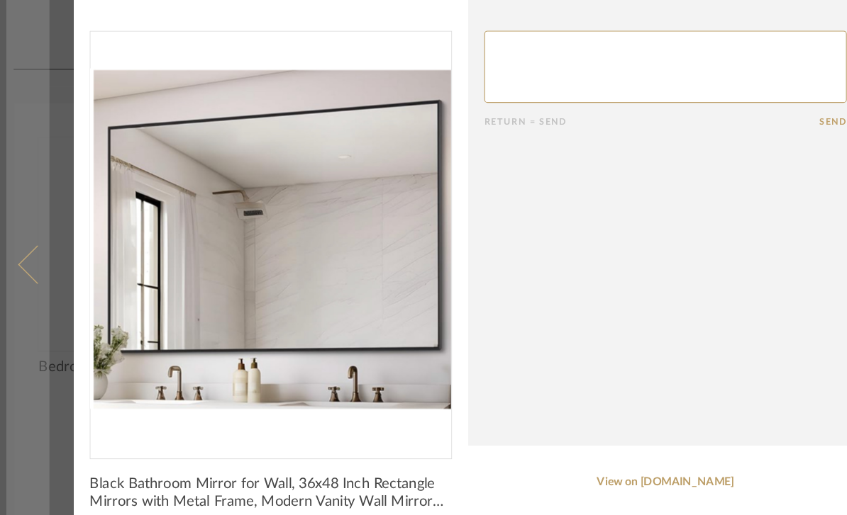
click at [34, 264] on span at bounding box center [43, 257] width 34 height 34
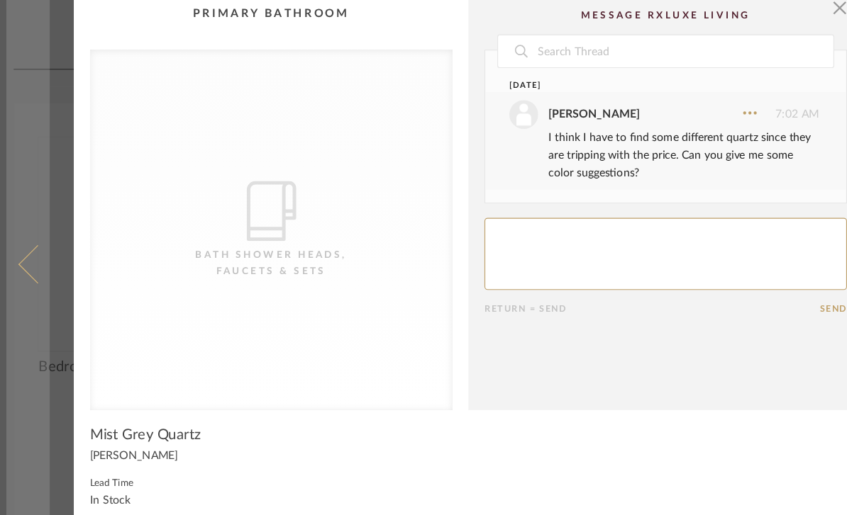
click at [37, 245] on span at bounding box center [43, 257] width 34 height 34
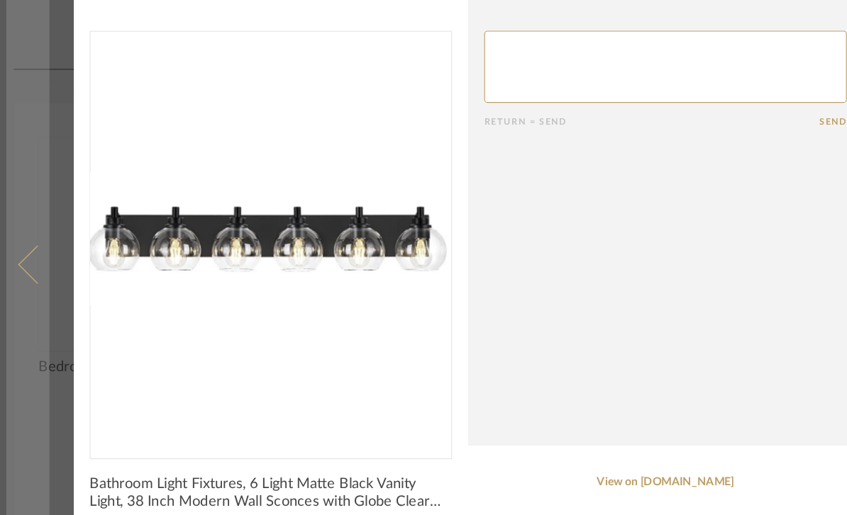
click at [33, 255] on span at bounding box center [43, 257] width 34 height 34
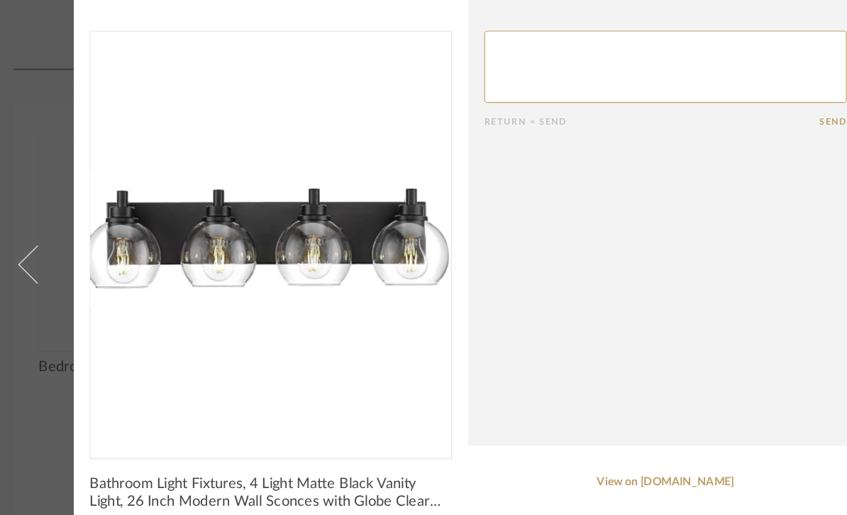
click at [89, 307] on img "0" at bounding box center [248, 235] width 319 height 367
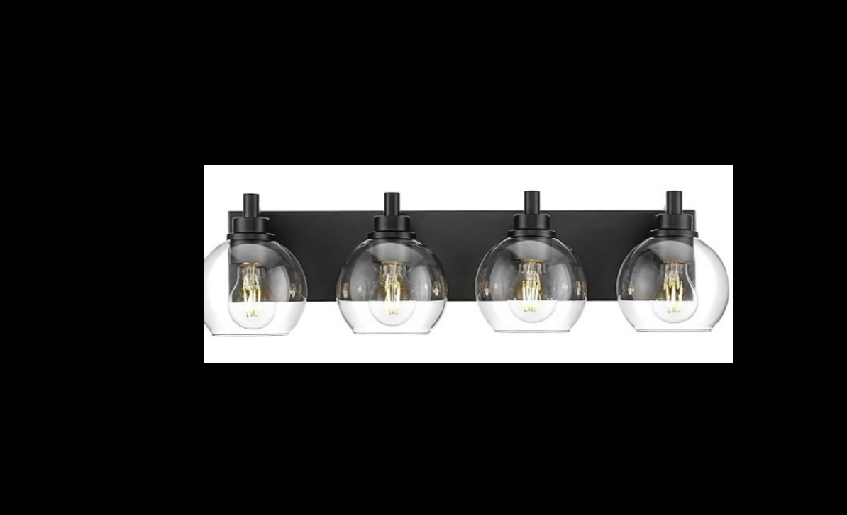
click at [703, 133] on div at bounding box center [423, 257] width 847 height 515
click at [61, 251] on div at bounding box center [423, 257] width 847 height 515
click at [713, 103] on div at bounding box center [423, 257] width 847 height 515
click at [54, 247] on div at bounding box center [423, 257] width 847 height 515
click at [60, 241] on div at bounding box center [423, 257] width 847 height 515
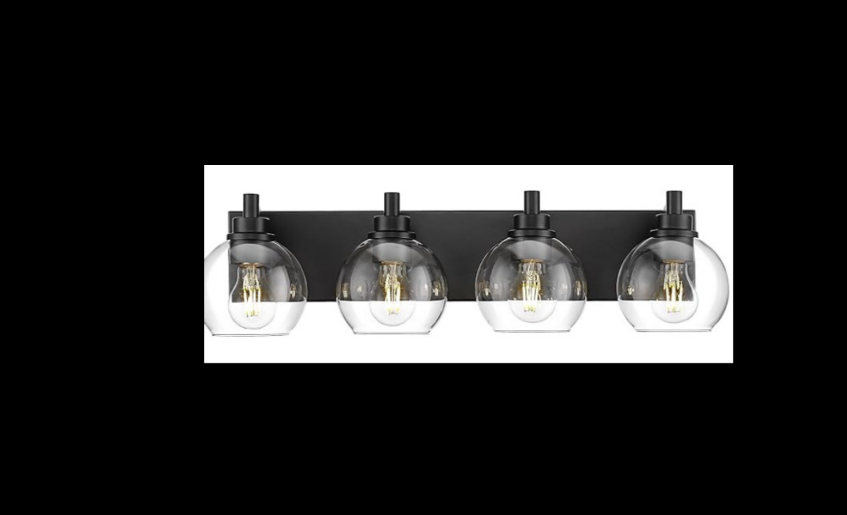
click at [64, 245] on div at bounding box center [423, 257] width 847 height 515
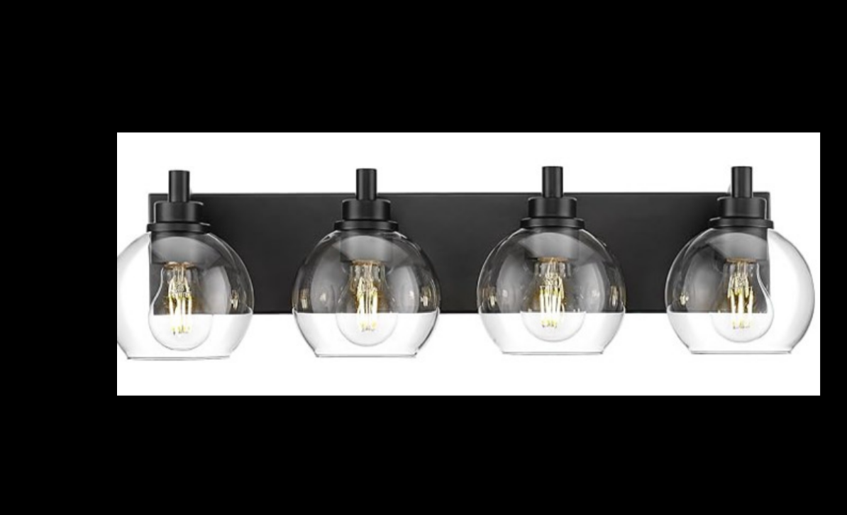
click at [64, 100] on div at bounding box center [423, 257] width 847 height 515
click at [697, 111] on div at bounding box center [423, 257] width 847 height 515
click at [196, 190] on img at bounding box center [423, 257] width 621 height 233
click at [199, 179] on img at bounding box center [423, 257] width 621 height 233
click at [199, 176] on img at bounding box center [423, 257] width 621 height 233
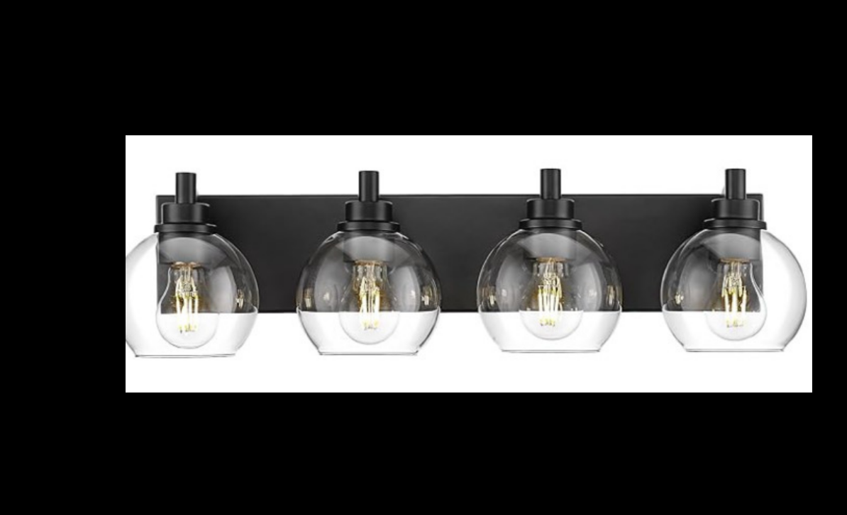
click at [203, 171] on img at bounding box center [423, 258] width 607 height 228
click at [547, 149] on img at bounding box center [423, 258] width 607 height 228
click at [122, 209] on img at bounding box center [423, 258] width 607 height 228
click at [149, 237] on img at bounding box center [423, 258] width 607 height 228
click at [123, 225] on img at bounding box center [423, 258] width 607 height 228
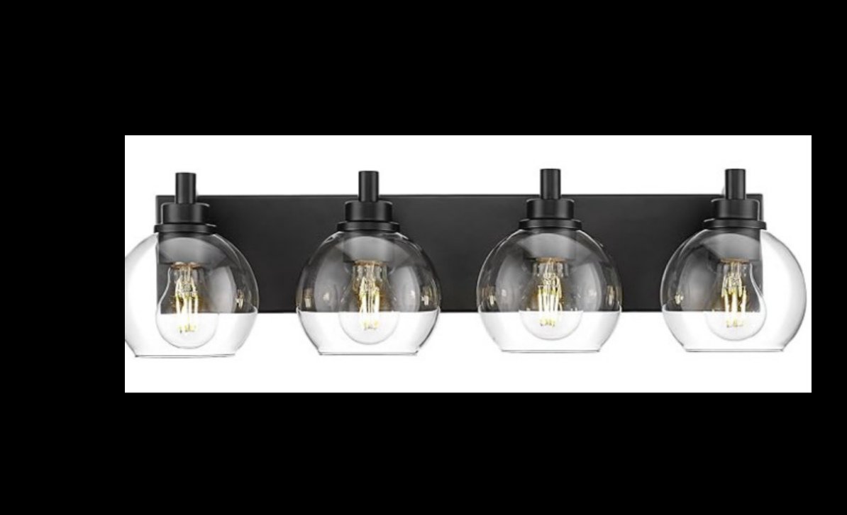
click at [121, 216] on img at bounding box center [423, 258] width 607 height 228
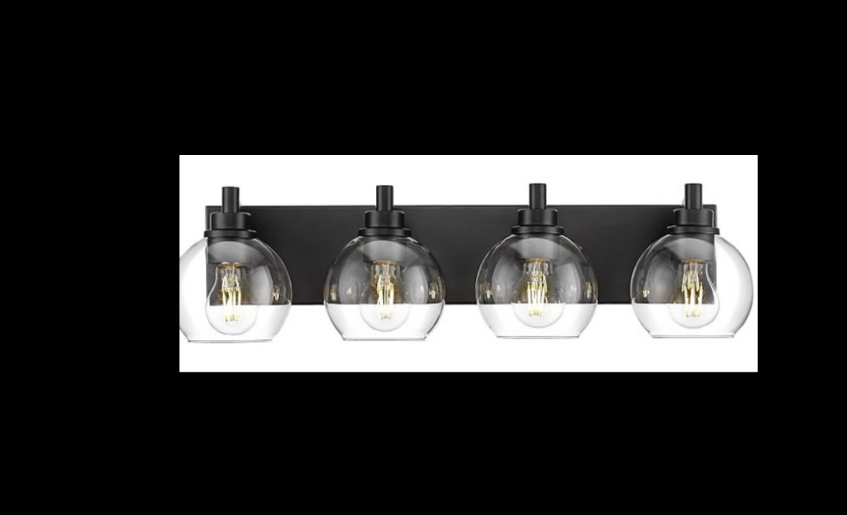
click at [140, 254] on div at bounding box center [423, 257] width 847 height 515
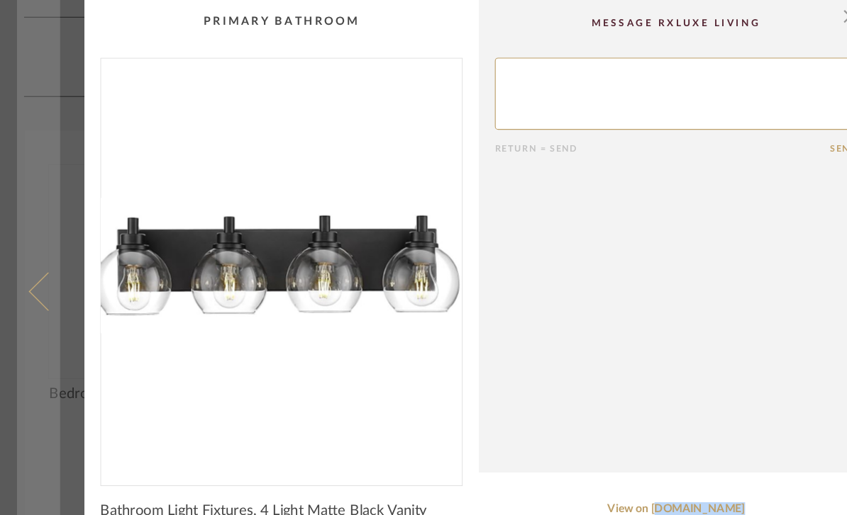
click at [28, 274] on span at bounding box center [43, 257] width 34 height 34
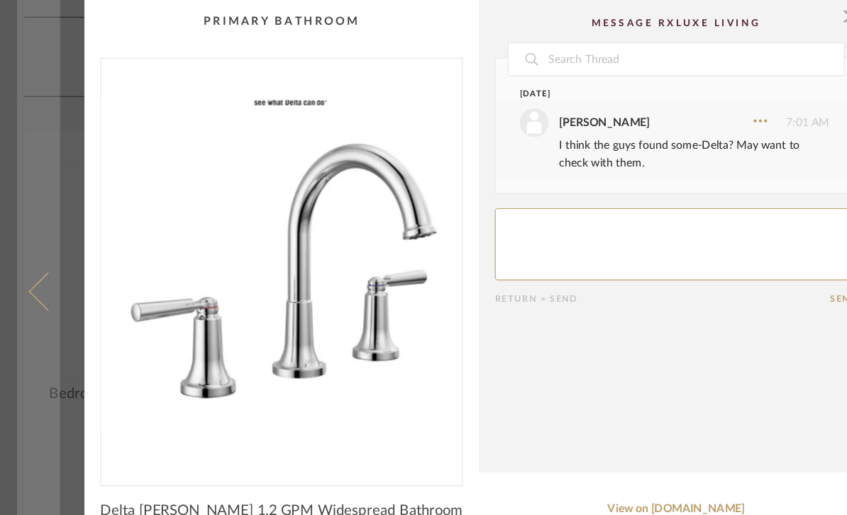
click at [43, 274] on span at bounding box center [43, 257] width 34 height 34
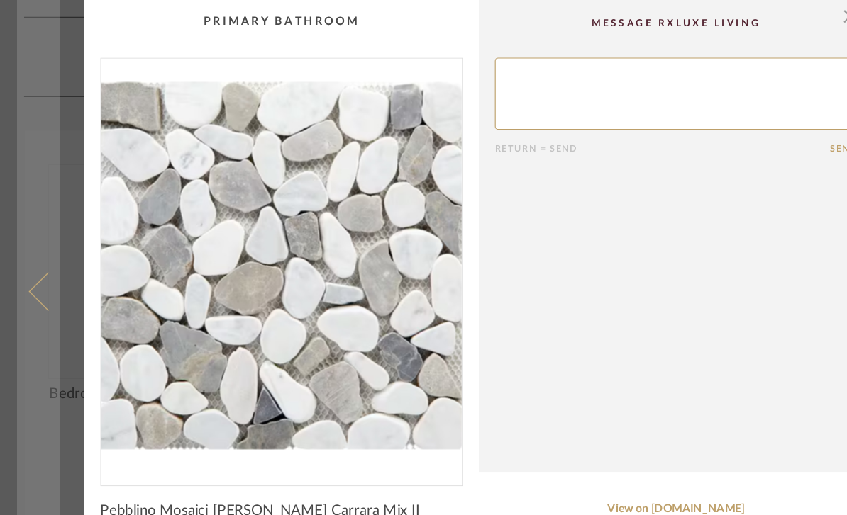
click at [50, 274] on span at bounding box center [43, 257] width 34 height 34
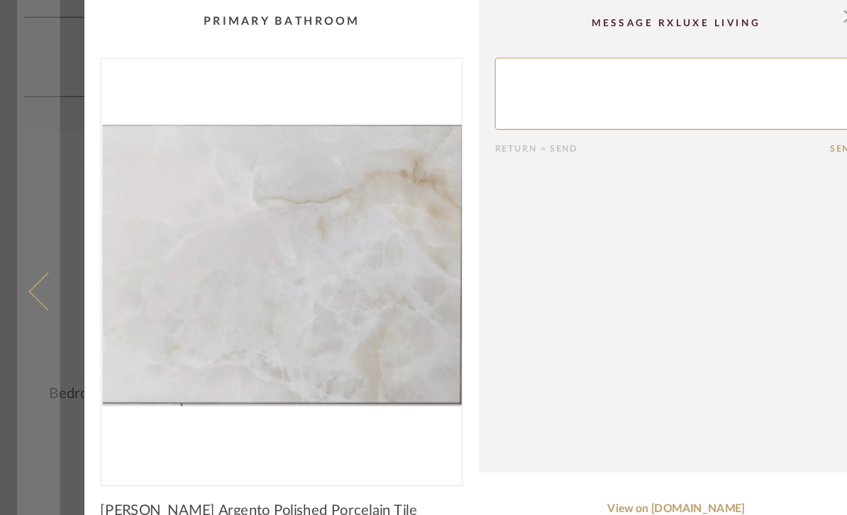
click at [46, 274] on span at bounding box center [43, 257] width 34 height 34
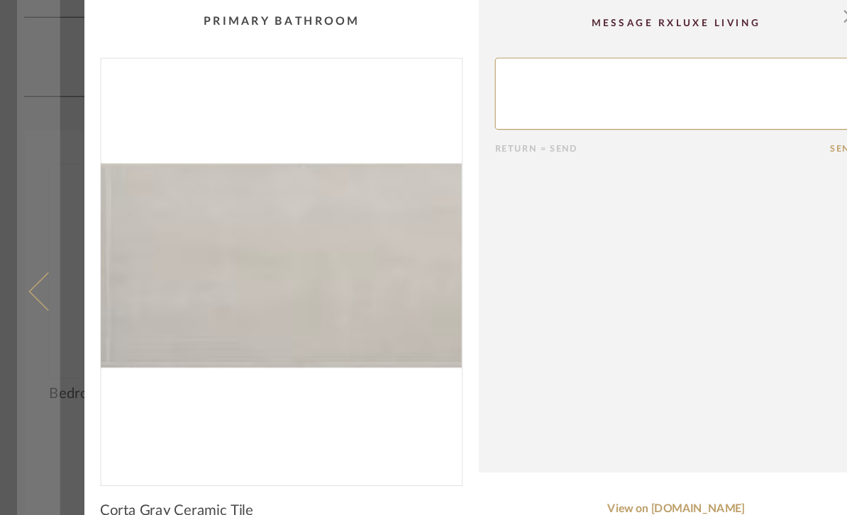
click at [49, 274] on span at bounding box center [43, 257] width 34 height 34
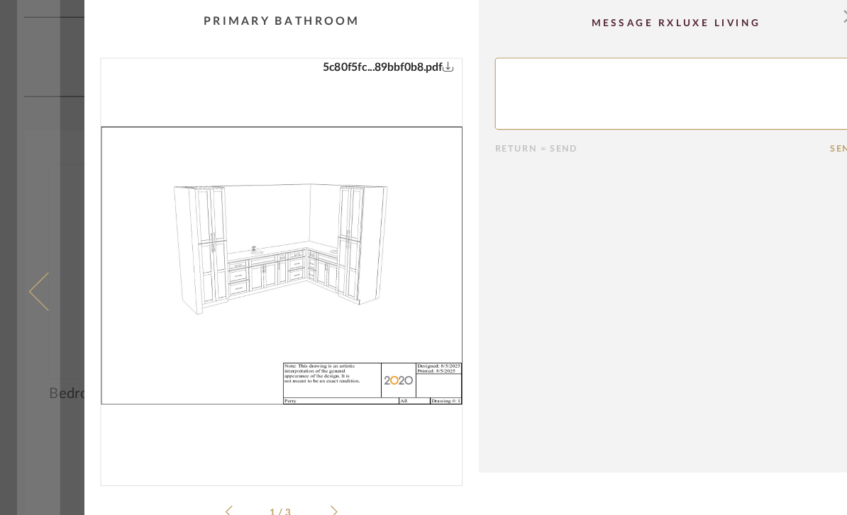
click at [48, 274] on span at bounding box center [43, 257] width 34 height 34
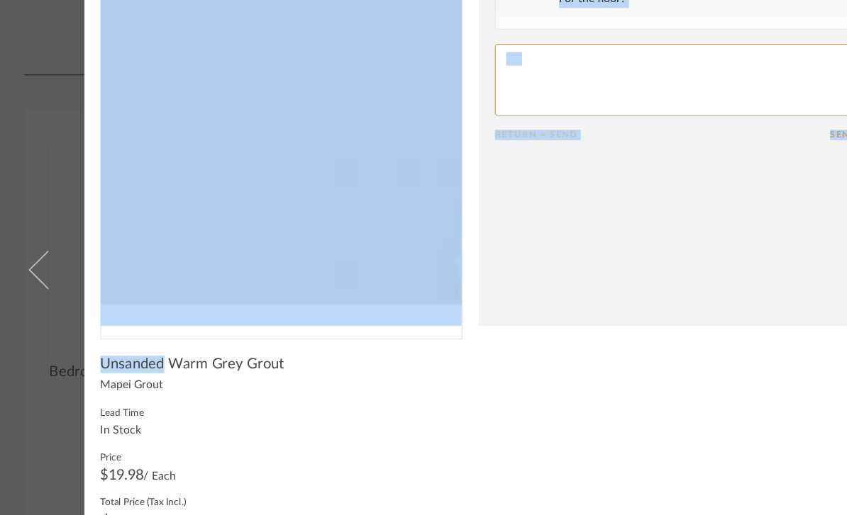
click at [192, 351] on div "Unsanded Warm Grey Grout Mapei Grout Lead Time In Stock Price $19.98 / Each Tot…" at bounding box center [249, 418] width 320 height 169
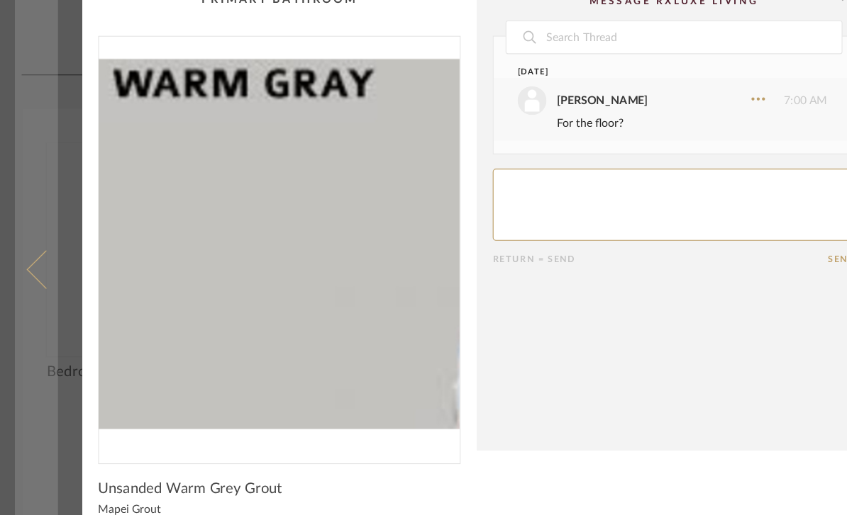
click at [37, 264] on span at bounding box center [43, 257] width 34 height 34
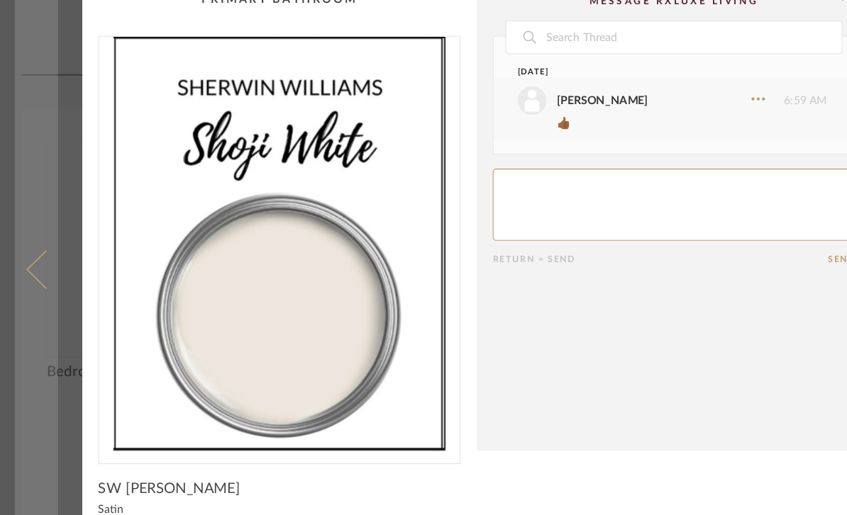
click at [37, 267] on span at bounding box center [43, 257] width 34 height 34
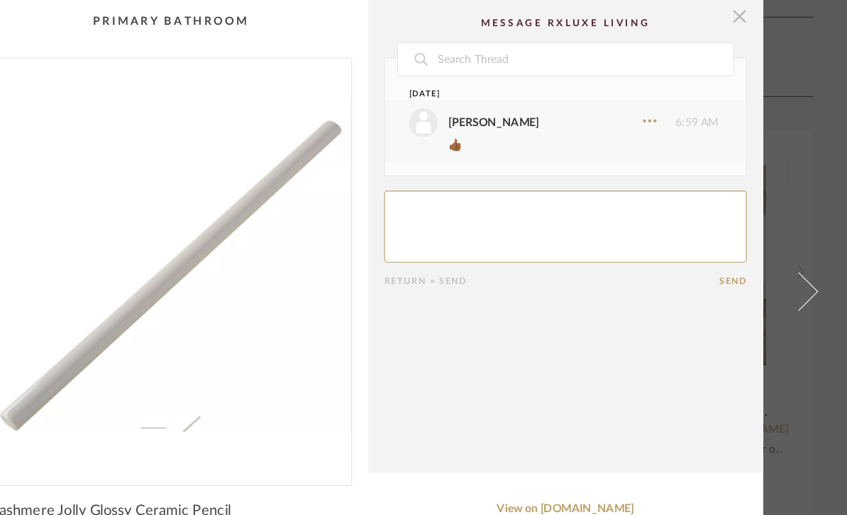
click at [737, 15] on span "button" at bounding box center [751, 14] width 28 height 28
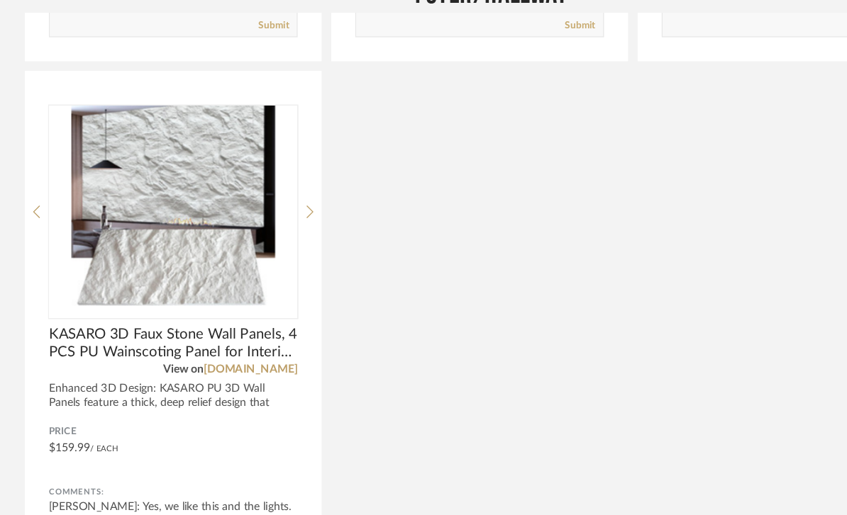
scroll to position [2840, 0]
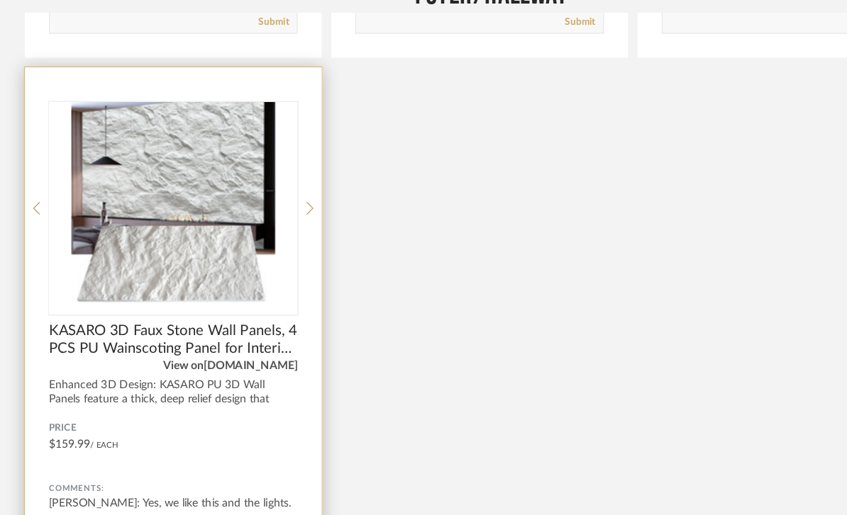
click at [213, 339] on link "[DOMAIN_NAME]" at bounding box center [221, 344] width 83 height 10
